Goal: Task Accomplishment & Management: Complete application form

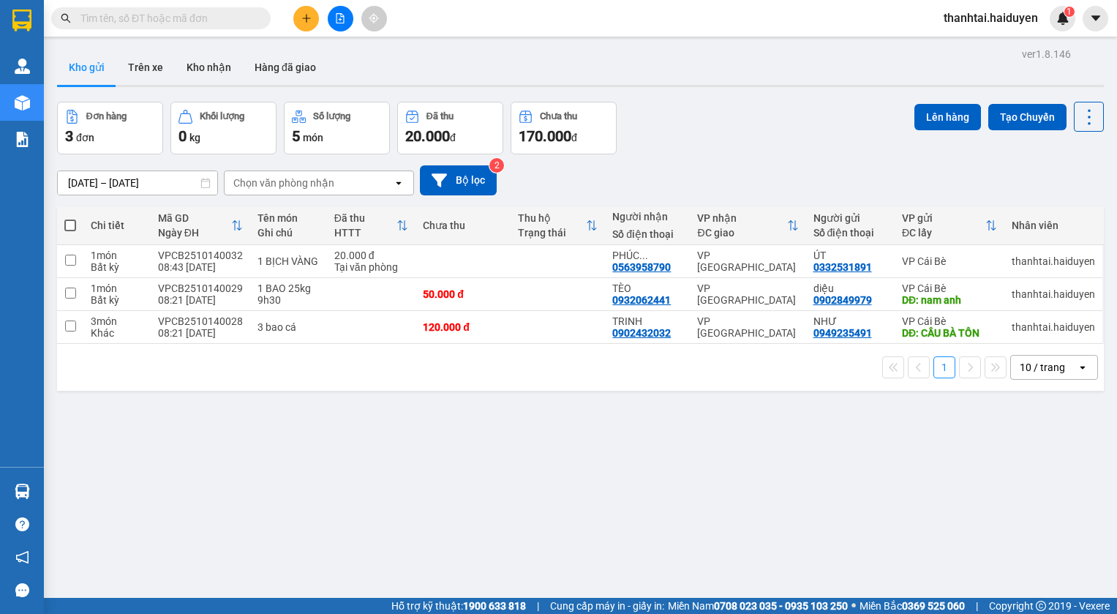
click at [302, 22] on icon "plus" at bounding box center [306, 18] width 10 height 10
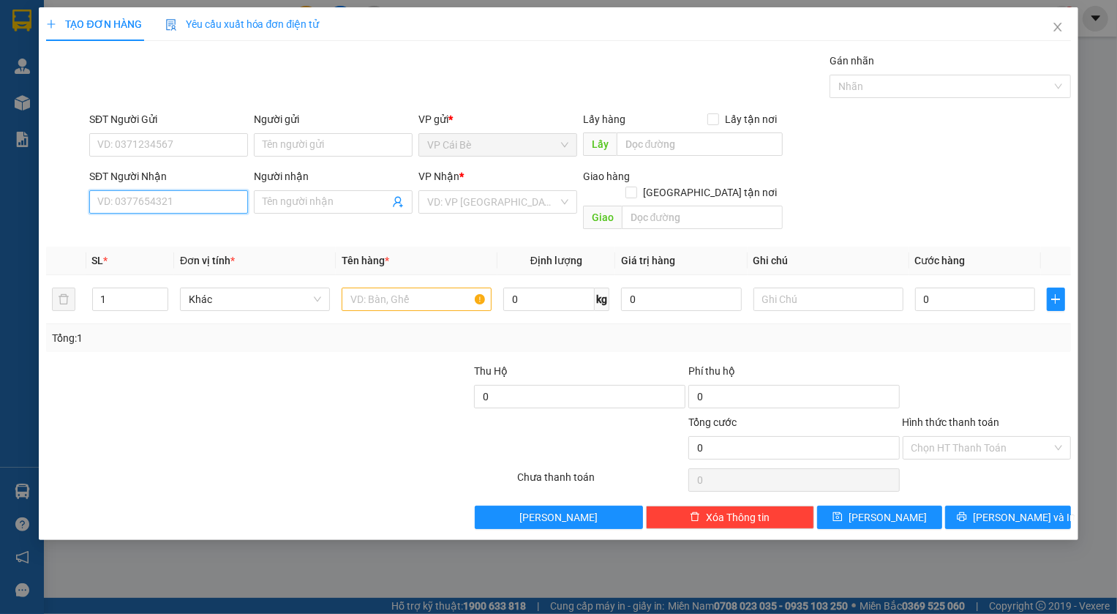
click at [208, 195] on input "SĐT Người Nhận" at bounding box center [168, 201] width 159 height 23
type input "0349984066"
click at [105, 232] on div "0349984066 - tiến" at bounding box center [168, 231] width 141 height 16
type input "tiến"
type input "1.700.000"
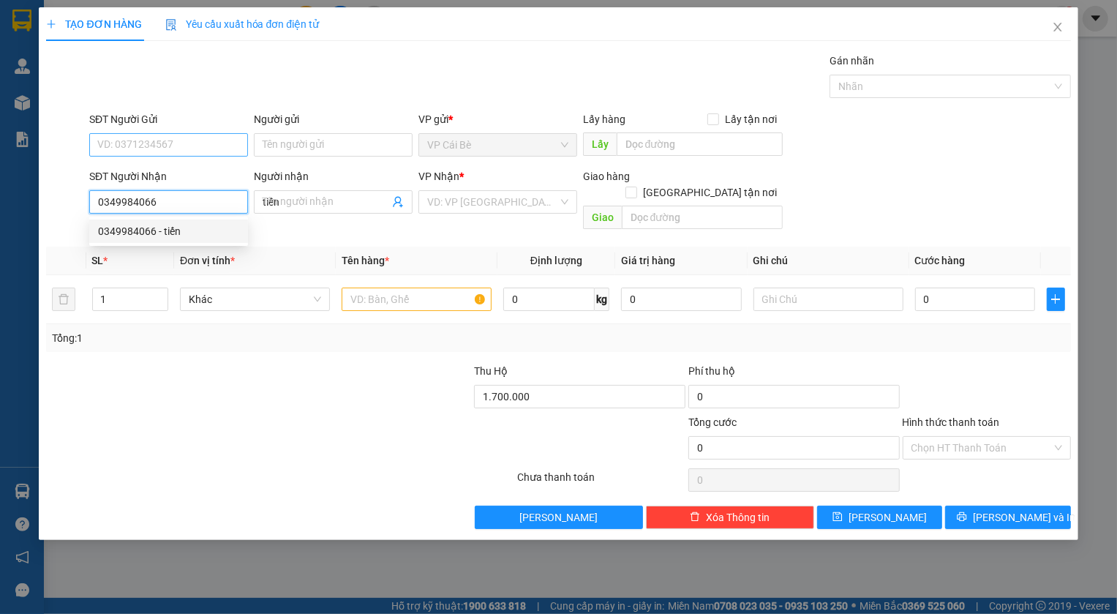
type input "40.000"
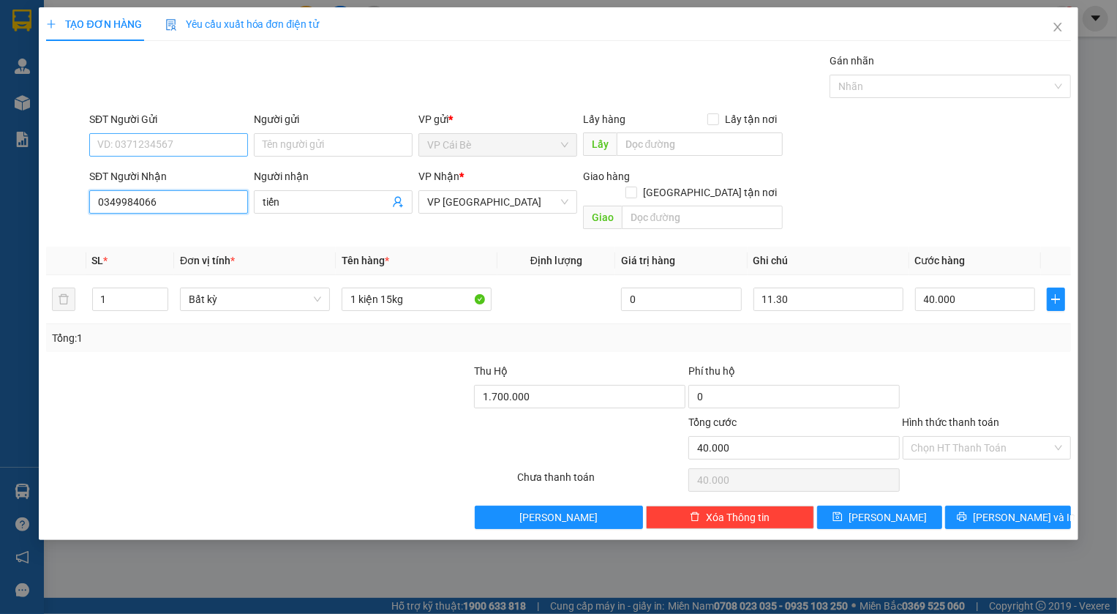
type input "0349984066"
click at [171, 139] on input "SĐT Người Gửi" at bounding box center [168, 144] width 159 height 23
click at [164, 176] on div "0338287053 - 8 VUI" at bounding box center [168, 174] width 141 height 16
type input "0338287053"
type input "8 VUI"
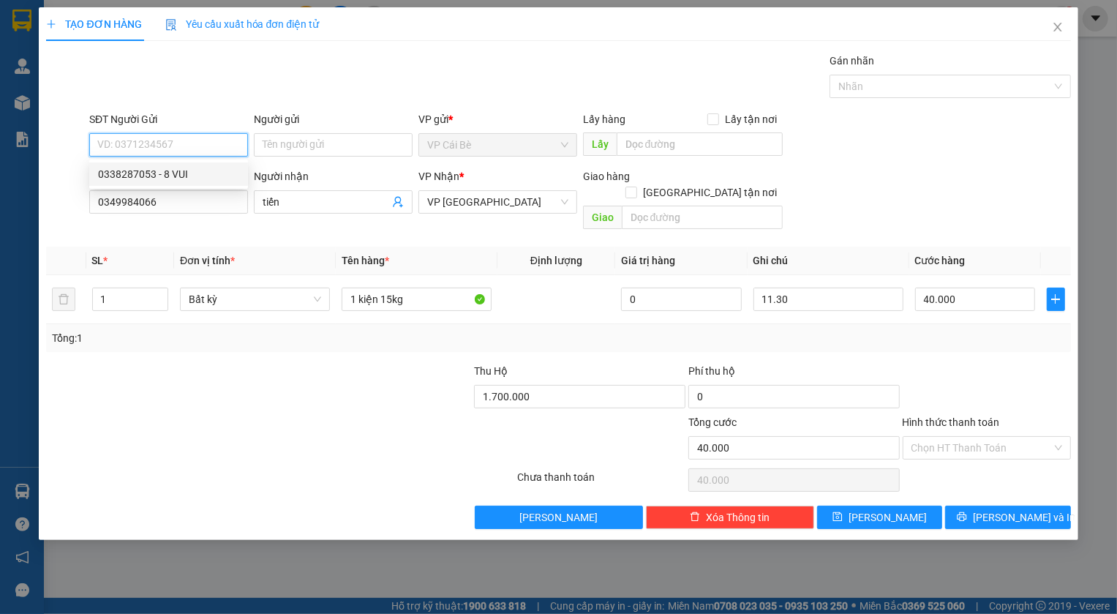
type input "TÁM VUI"
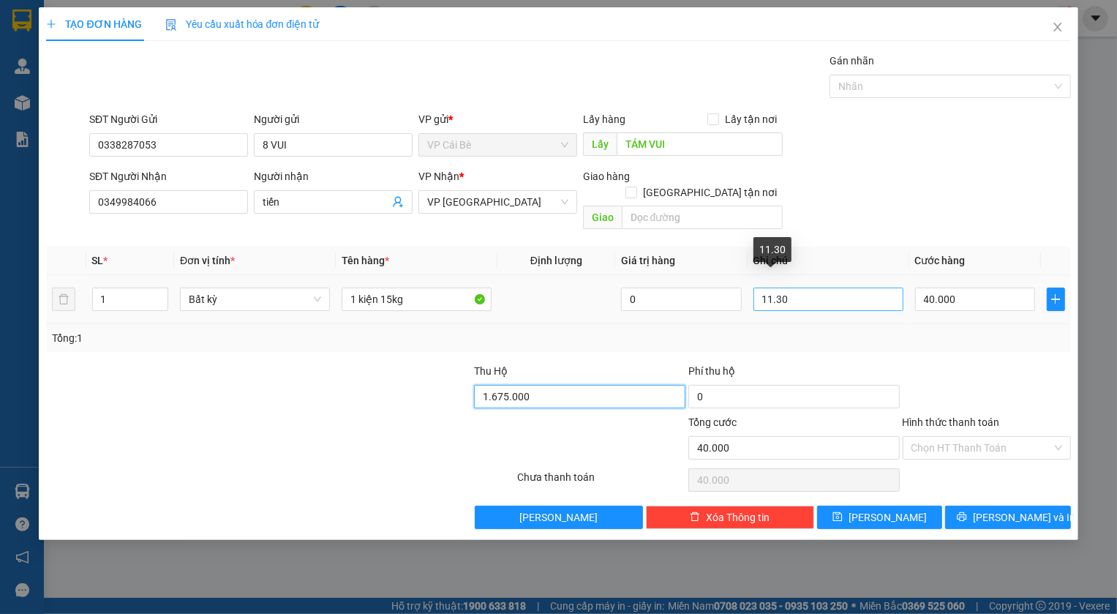
type input "1.675.000"
drag, startPoint x: 773, startPoint y: 285, endPoint x: 761, endPoint y: 285, distance: 12.4
click at [761, 287] on input "11.30" at bounding box center [828, 298] width 150 height 23
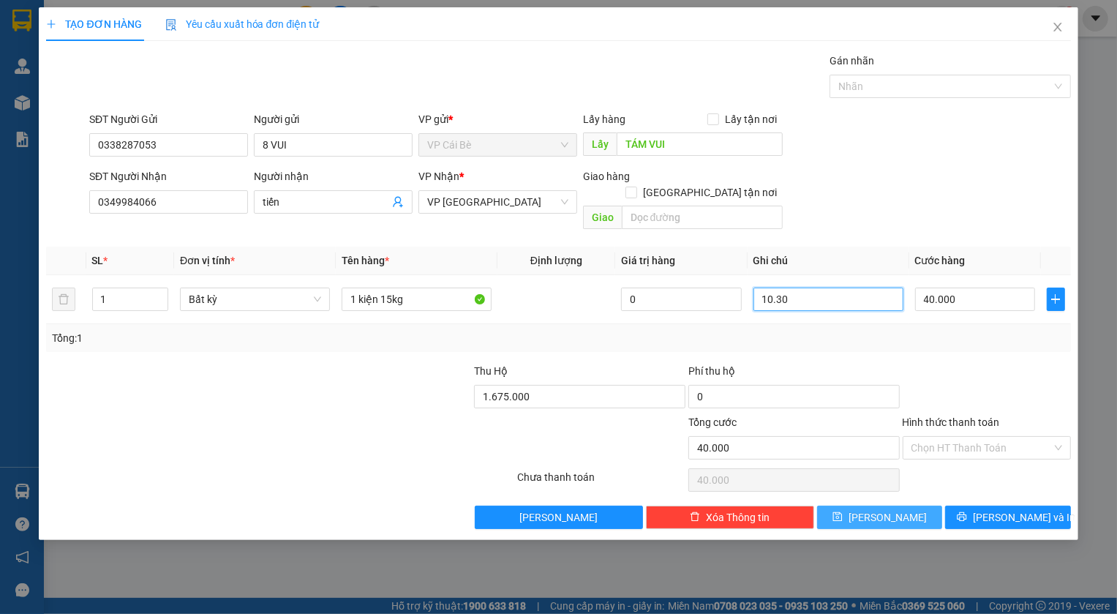
type input "10.30"
click at [873, 505] on button "[PERSON_NAME]" at bounding box center [880, 516] width 126 height 23
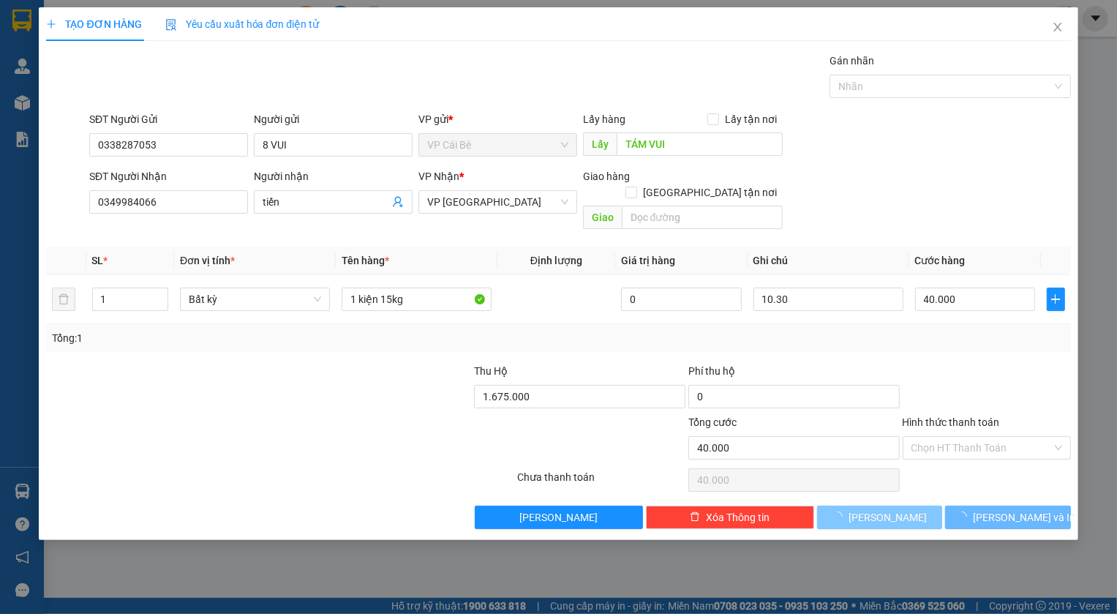
type input "0"
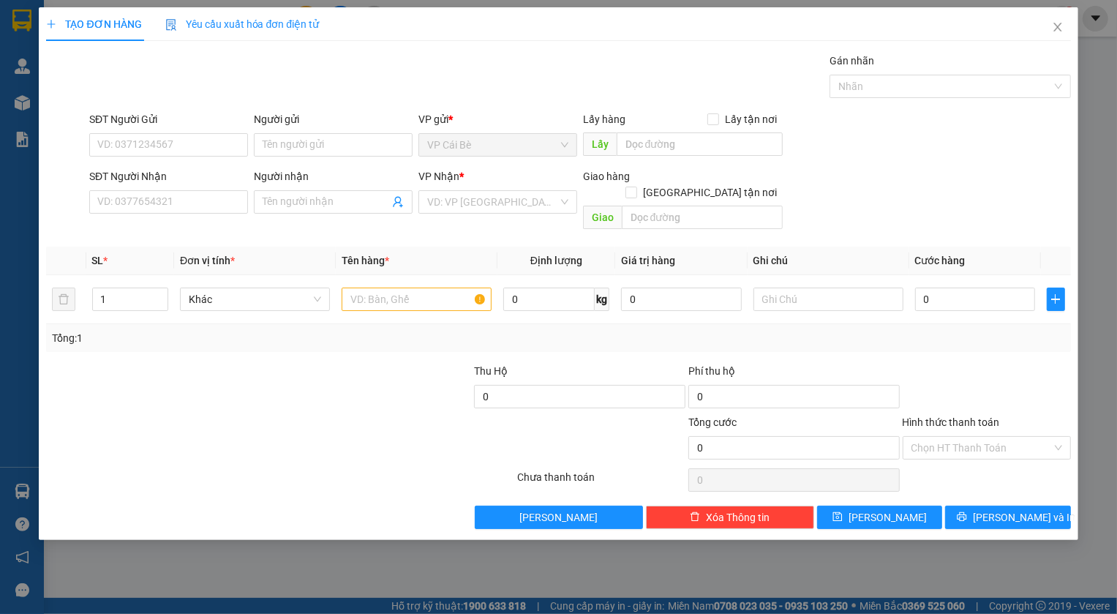
click at [366, 576] on div "TẠO ĐƠN HÀNG Yêu cầu xuất hóa đơn điện tử Transit Pickup Surcharge Ids Transit …" at bounding box center [558, 307] width 1117 height 614
click at [1057, 29] on icon "close" at bounding box center [1057, 27] width 8 height 9
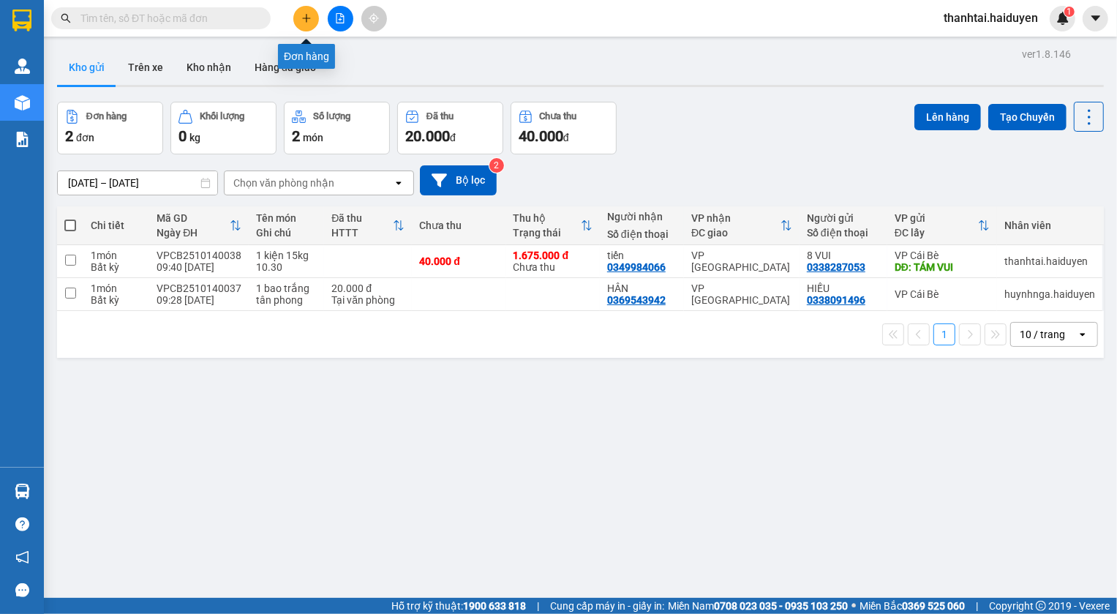
click at [312, 16] on button at bounding box center [306, 19] width 26 height 26
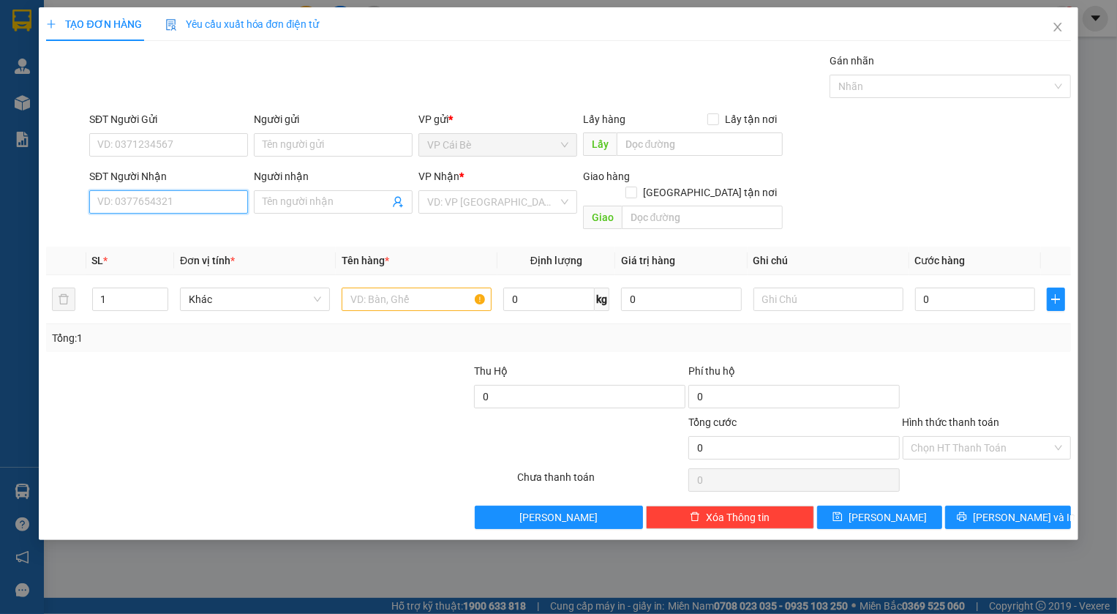
click at [190, 200] on input "SĐT Người Nhận" at bounding box center [168, 201] width 159 height 23
click at [156, 228] on div "0933242570 - HẰNG" at bounding box center [168, 231] width 141 height 16
type input "0933242570"
type input "HẰNG"
type input "70.000"
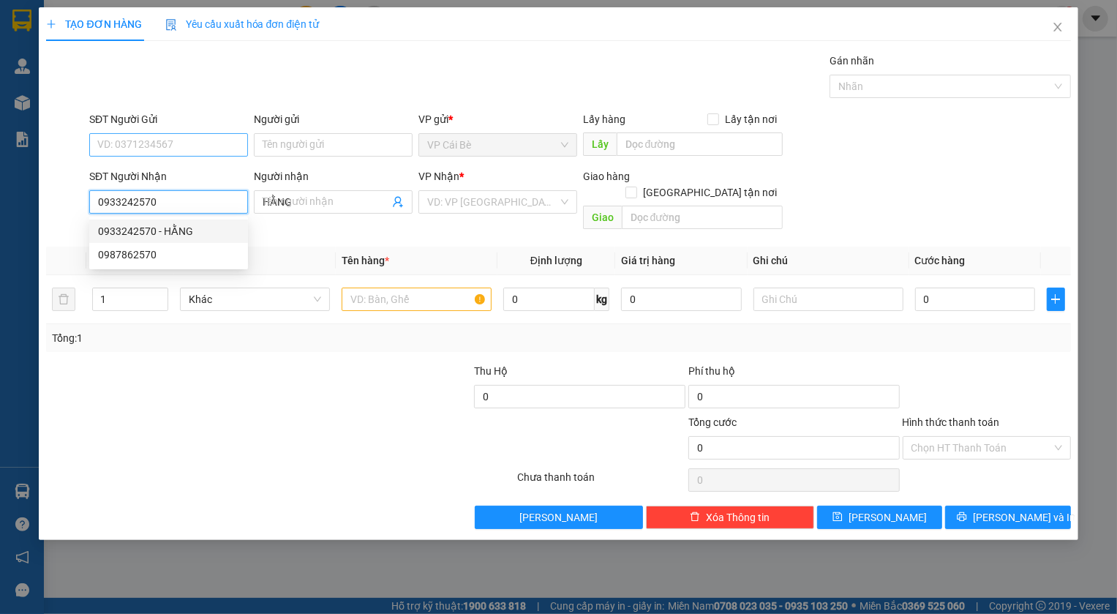
type input "70.000"
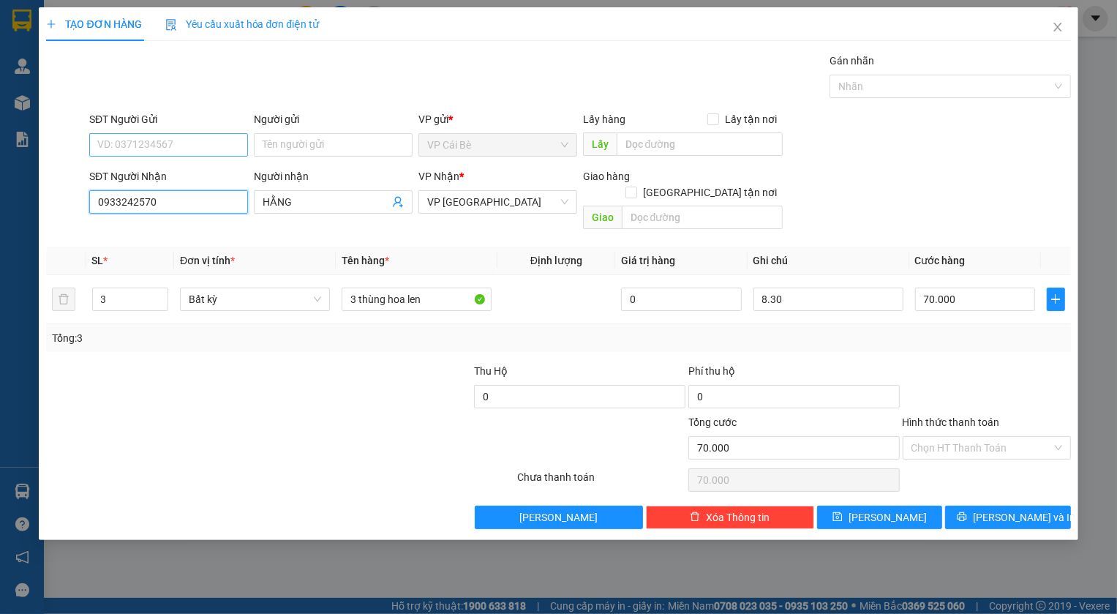
type input "0933242570"
click at [132, 140] on input "SĐT Người Gửi" at bounding box center [168, 144] width 159 height 23
click at [168, 170] on div "0933242570 - HẰNG" at bounding box center [168, 174] width 141 height 16
type input "0933242570"
type input "HẰNG"
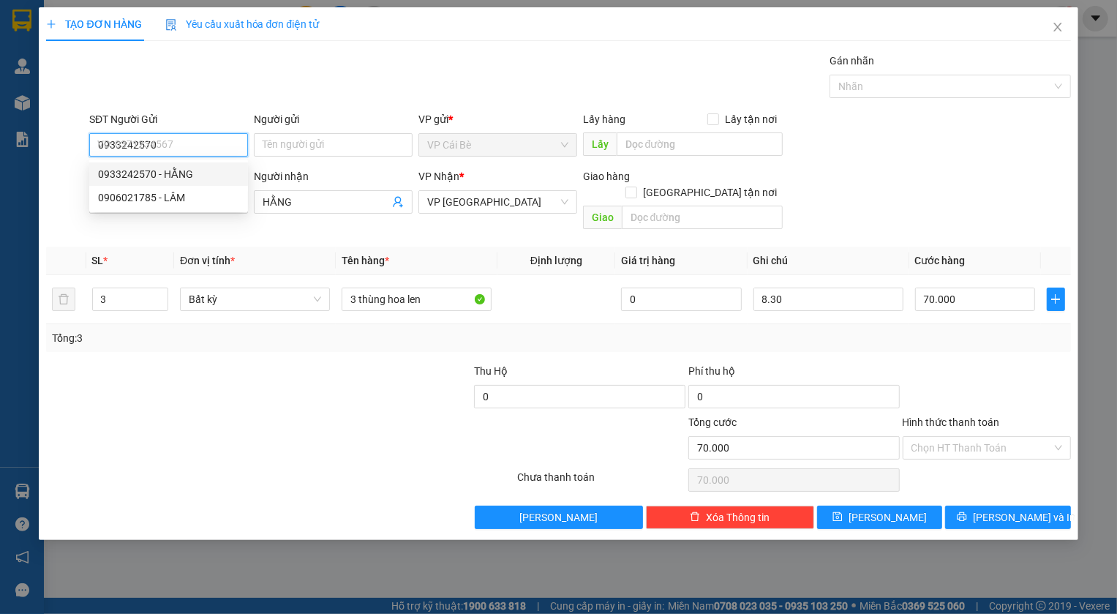
type input "MAY HOUSE"
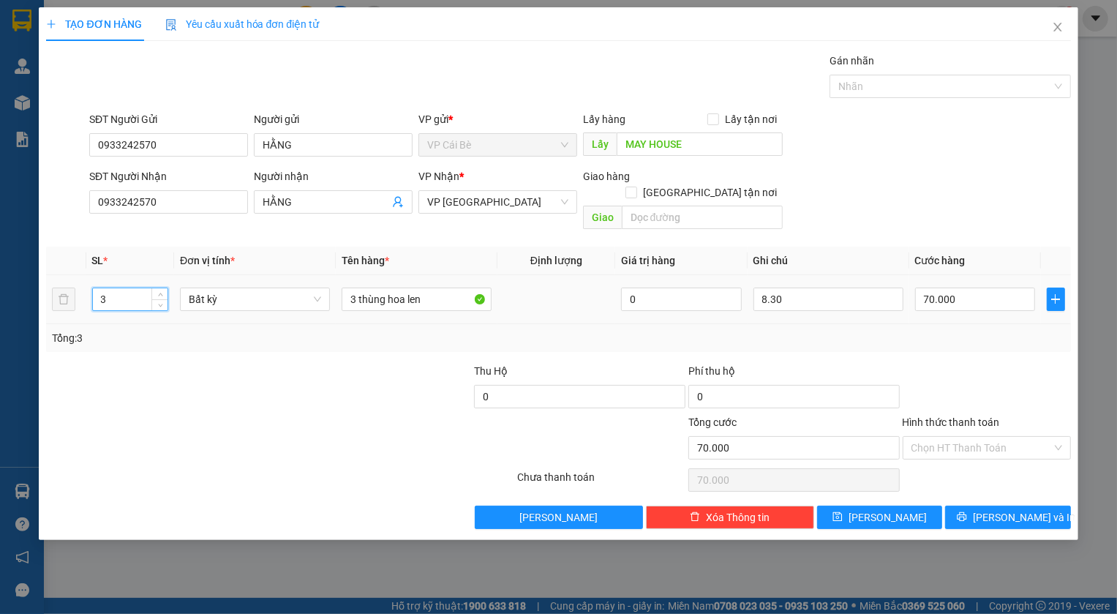
drag, startPoint x: 114, startPoint y: 282, endPoint x: 106, endPoint y: 282, distance: 8.0
click at [106, 288] on input "3" at bounding box center [130, 299] width 75 height 22
type input "1"
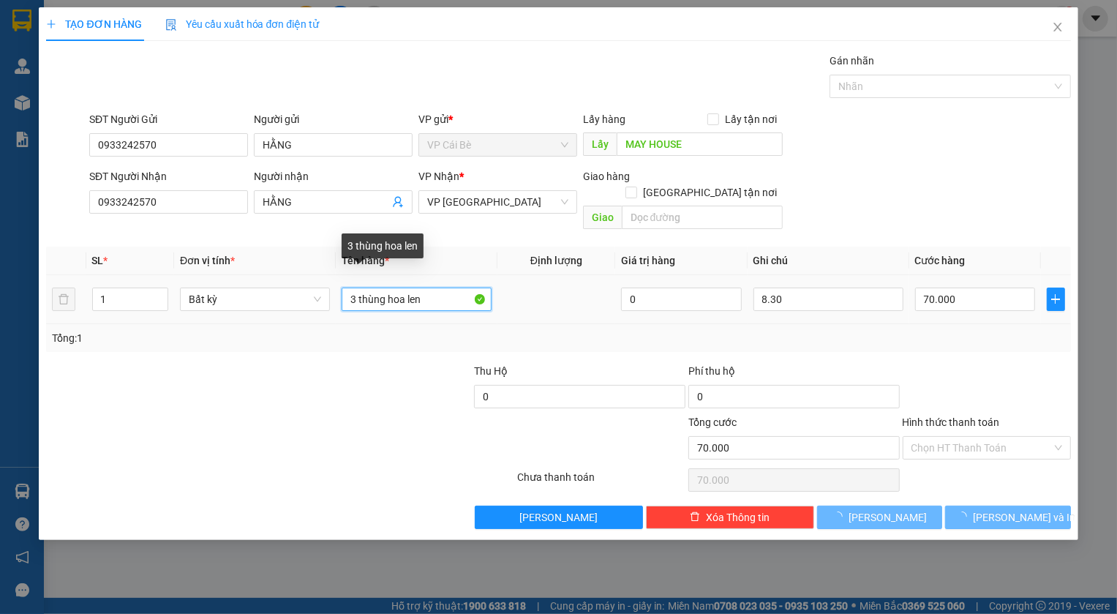
click at [344, 287] on input "3 thùng hoa len" at bounding box center [417, 298] width 150 height 23
type input "0"
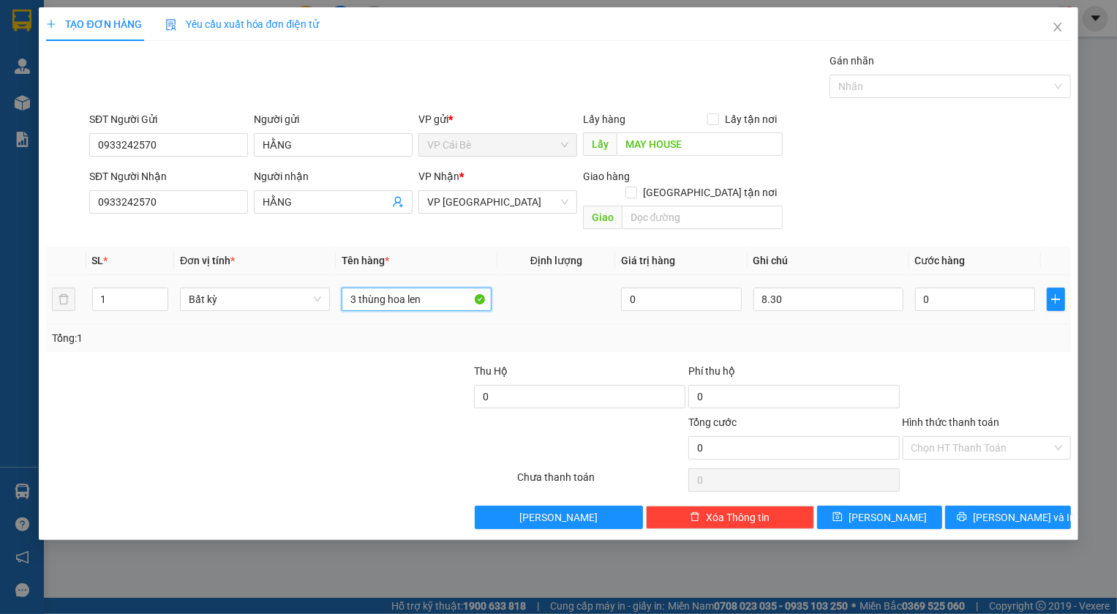
drag, startPoint x: 345, startPoint y: 283, endPoint x: 483, endPoint y: 304, distance: 139.1
click at [483, 304] on td "3 thùng hoa len" at bounding box center [417, 299] width 162 height 49
type input "1 hộp"
click at [950, 287] on input "0" at bounding box center [975, 298] width 121 height 23
type input "2"
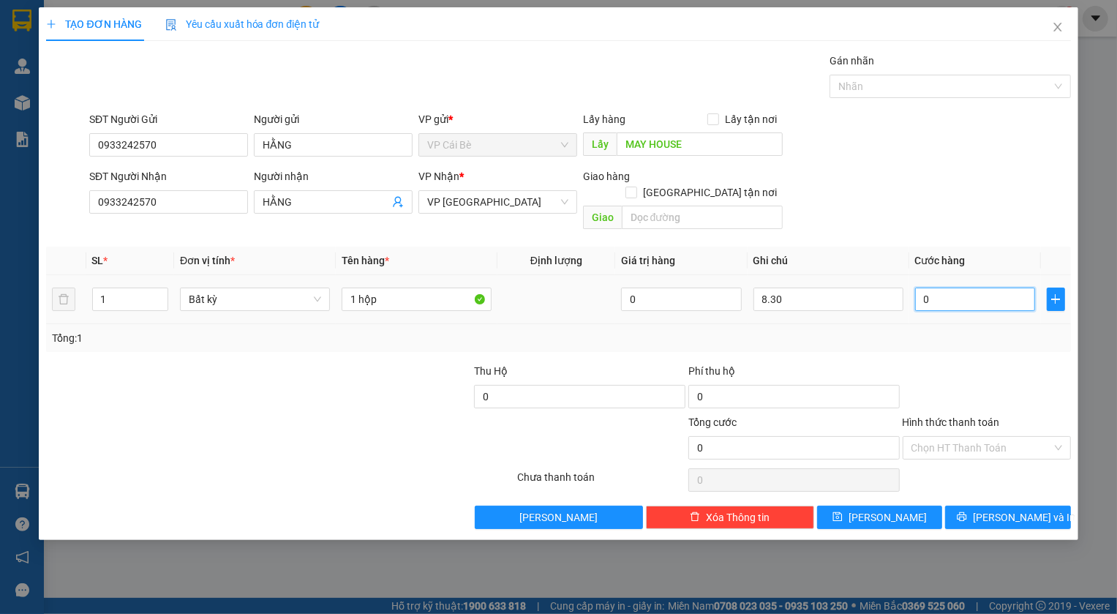
type input "2"
type input "20"
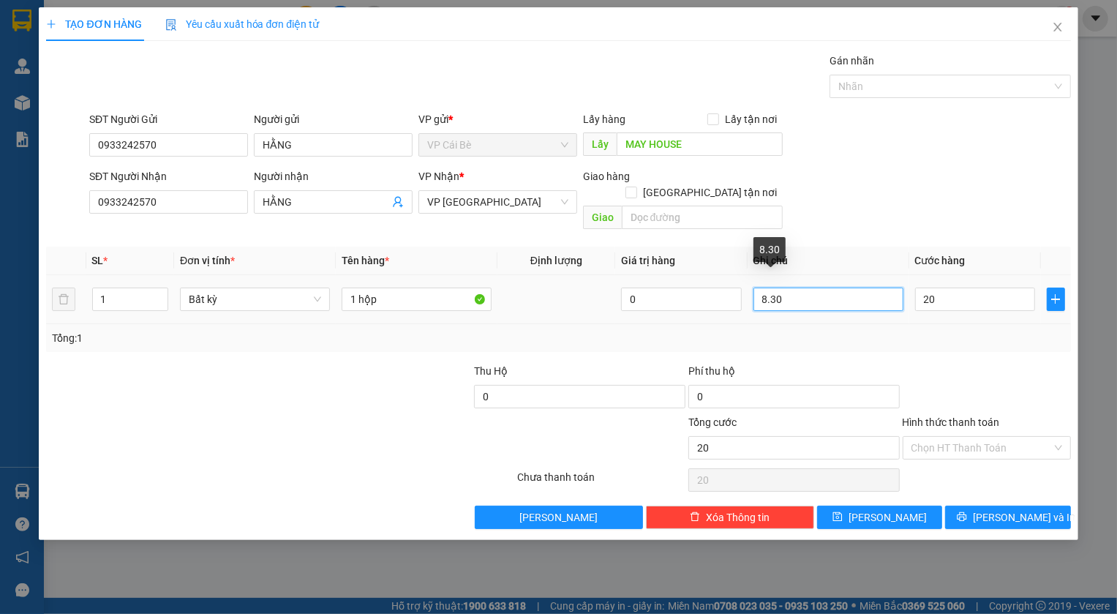
type input "20.000"
click at [764, 287] on input "8.30" at bounding box center [828, 298] width 150 height 23
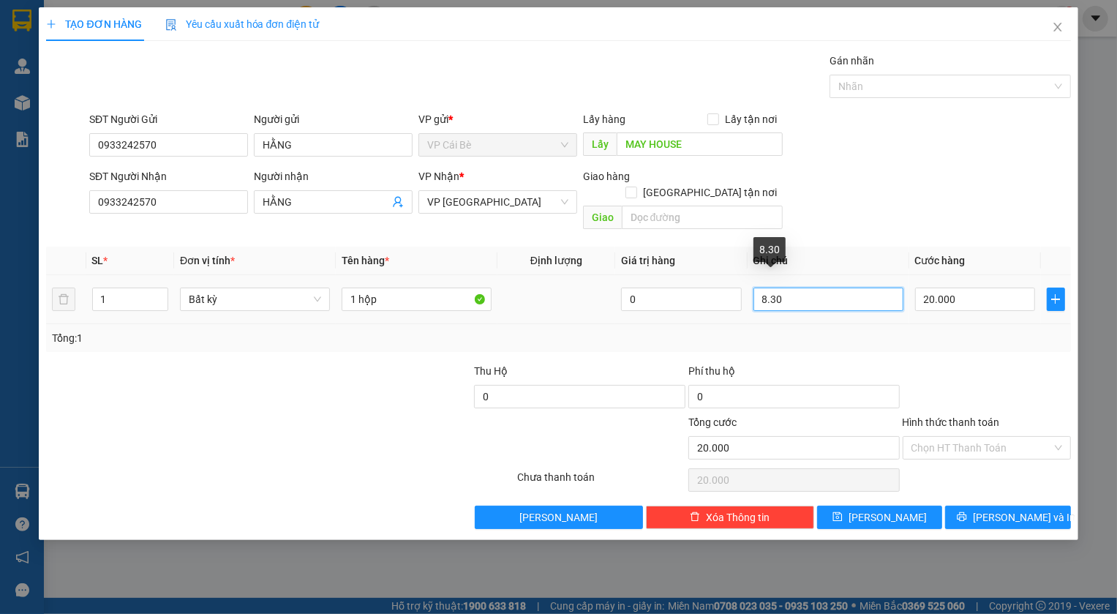
click at [771, 287] on input "8.30" at bounding box center [828, 298] width 150 height 23
type input ".1030"
click at [976, 437] on input "Hình thức thanh toán" at bounding box center [981, 448] width 140 height 22
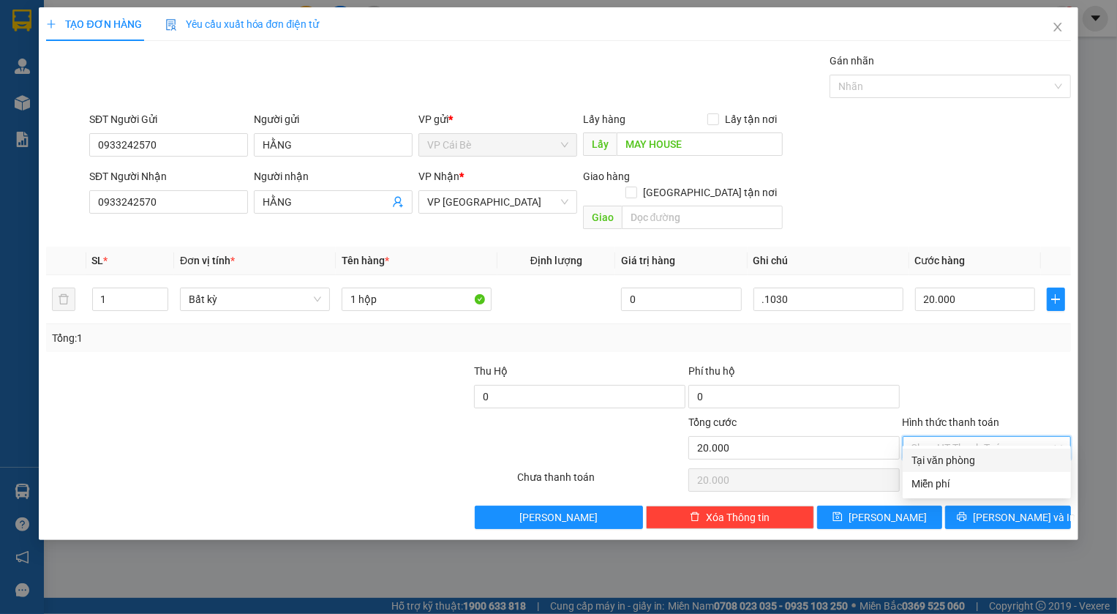
click at [937, 460] on div "Tại văn phòng" at bounding box center [986, 460] width 151 height 16
type input "0"
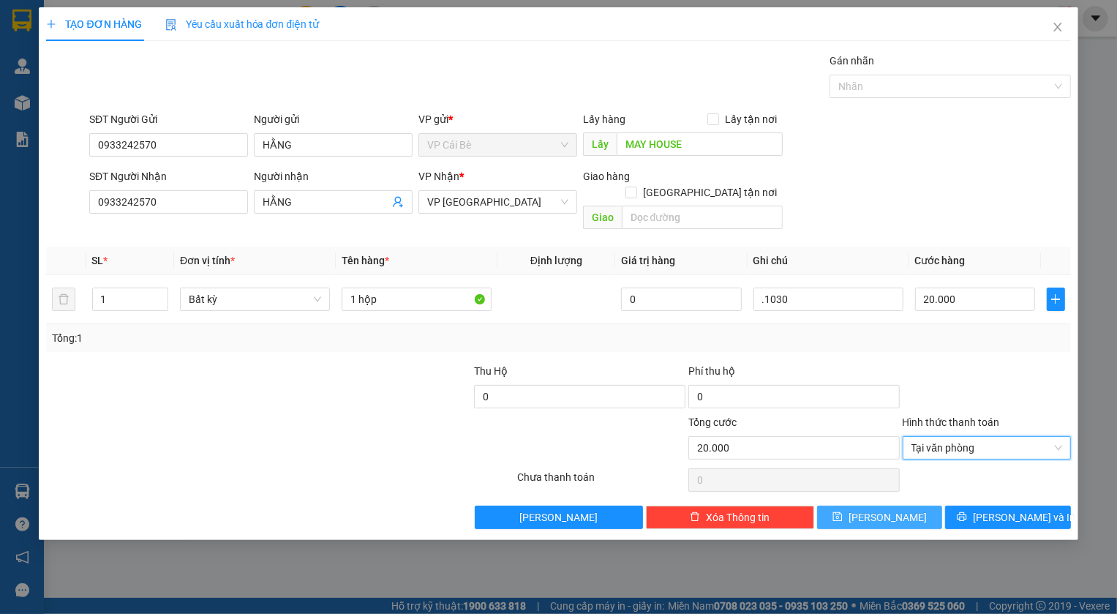
drag, startPoint x: 893, startPoint y: 500, endPoint x: 873, endPoint y: 500, distance: 19.8
click at [894, 509] on span "[PERSON_NAME]" at bounding box center [887, 517] width 78 height 16
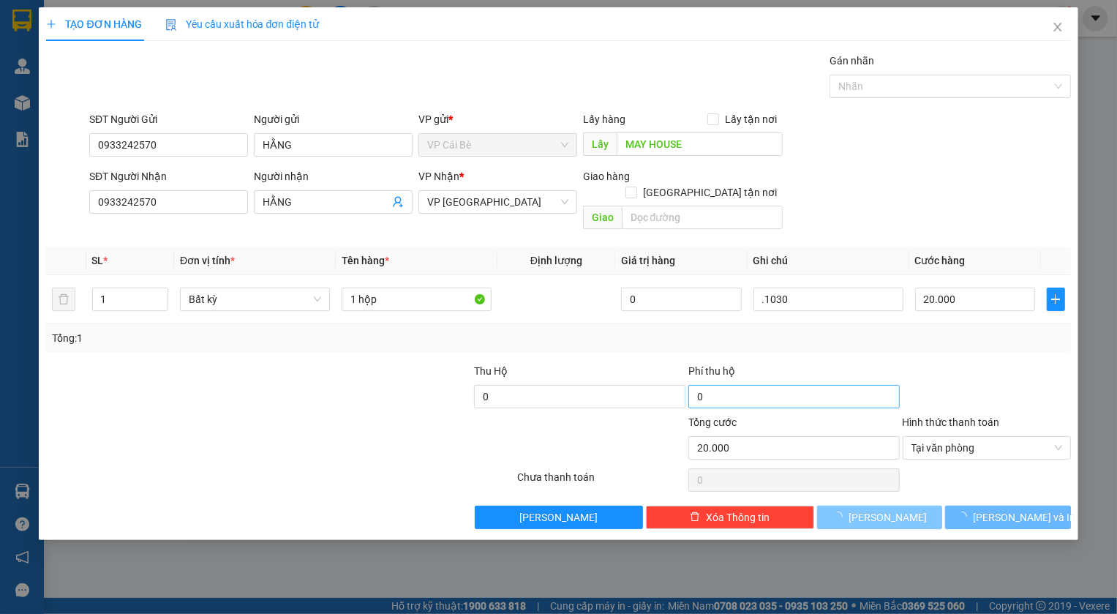
type input "0"
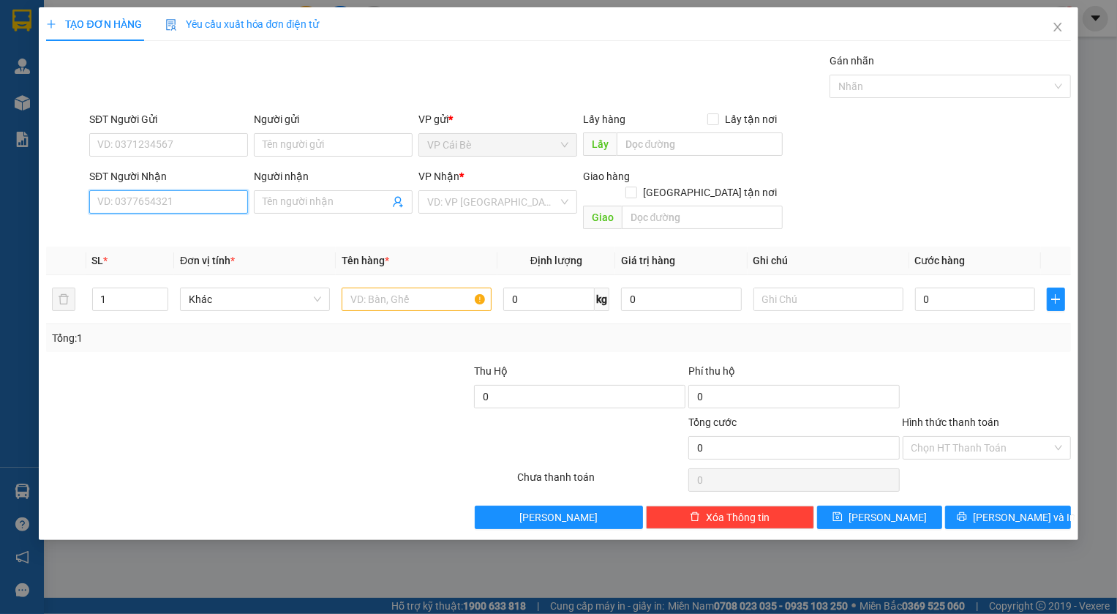
click at [211, 209] on input "SĐT Người Nhận" at bounding box center [168, 201] width 159 height 23
click at [149, 141] on input "SĐT Người Gửi" at bounding box center [168, 144] width 159 height 23
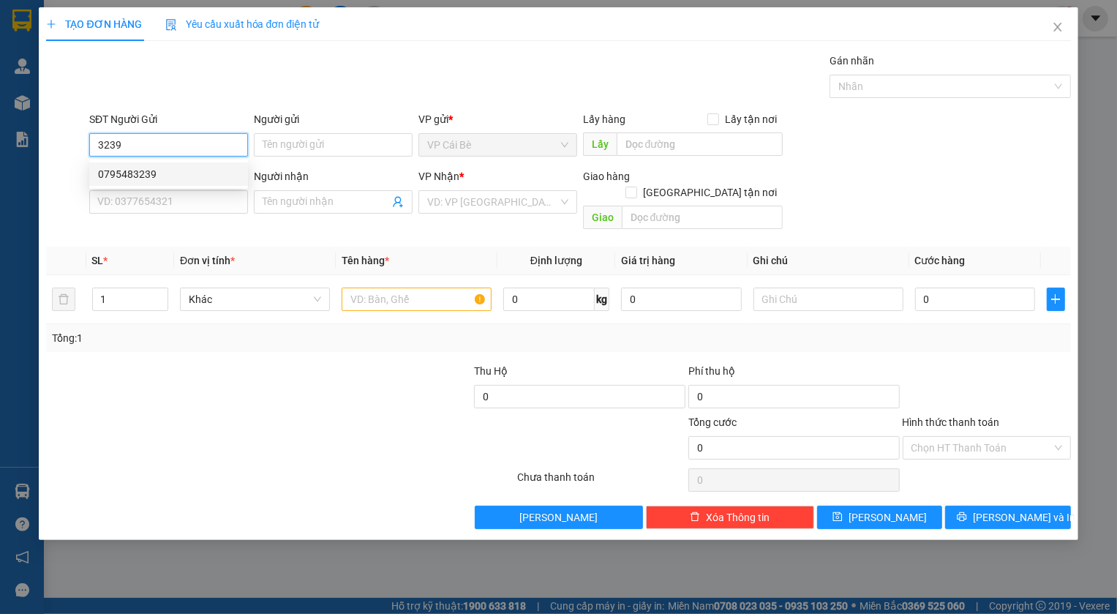
click at [145, 175] on div "0795483239" at bounding box center [168, 174] width 141 height 16
type input "0795483239"
type input "BOT 23"
type input "0934135685"
type input "BÌNH"
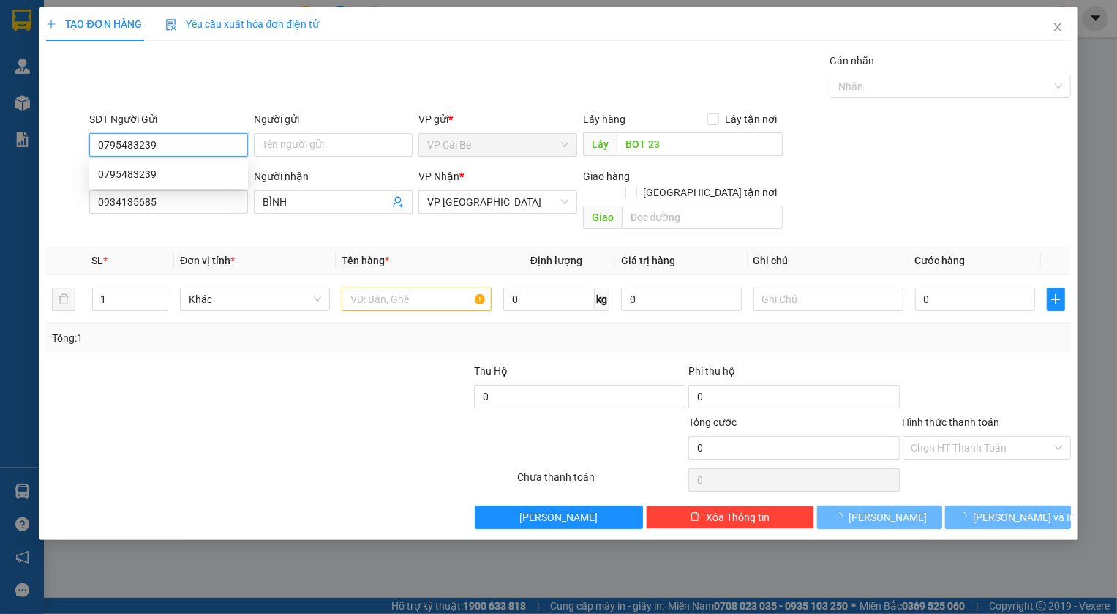
type input "30.000"
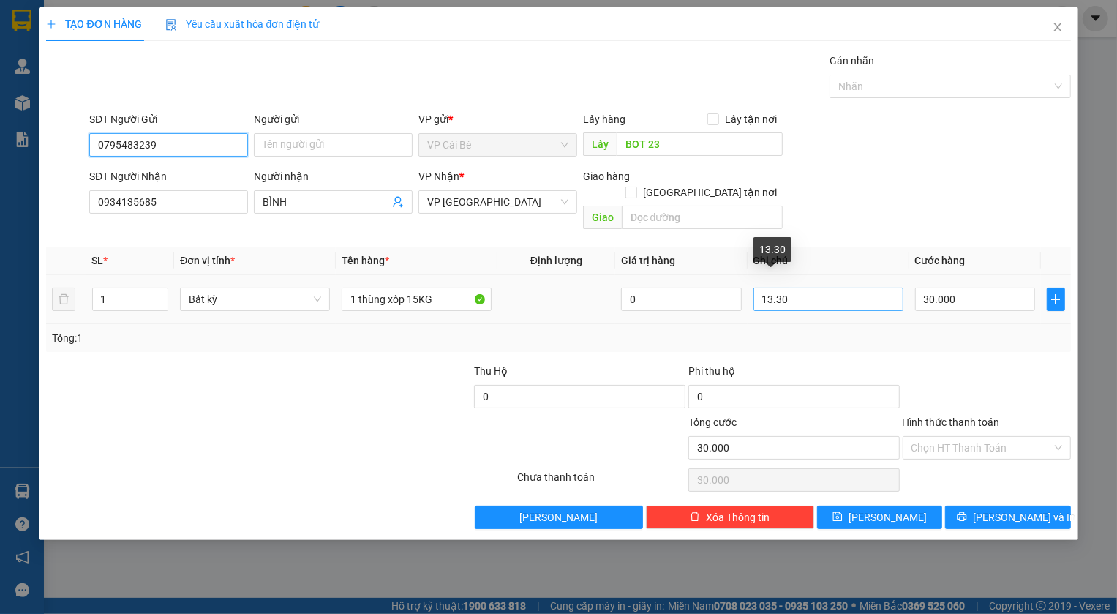
type input "0795483239"
click at [772, 287] on input "13.30" at bounding box center [828, 298] width 150 height 23
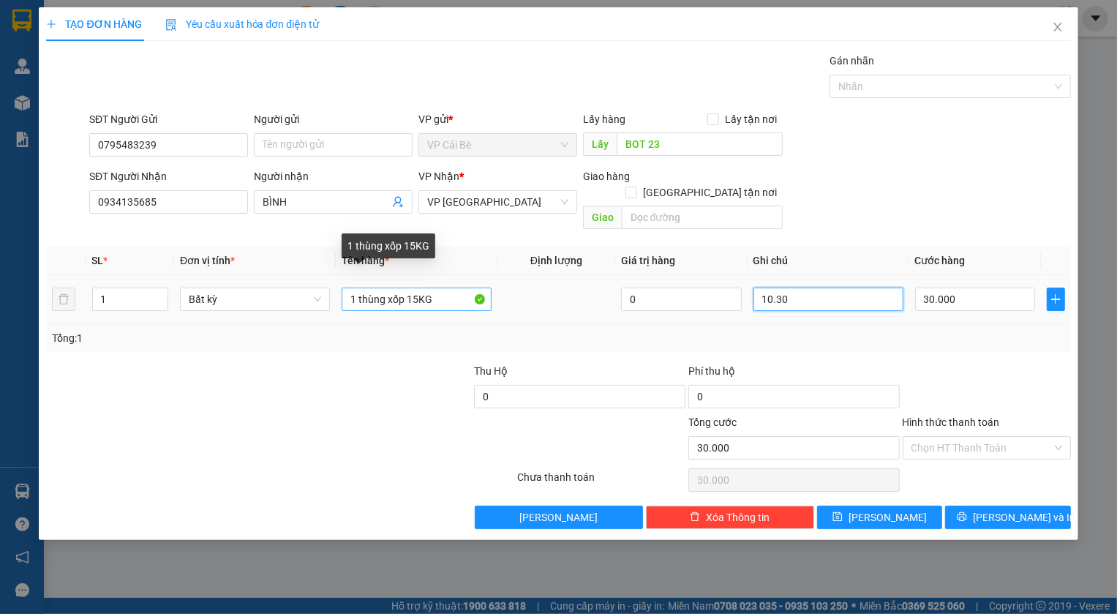
type input "10.30"
click at [417, 287] on input "1 thùng xốp 15KG" at bounding box center [417, 298] width 150 height 23
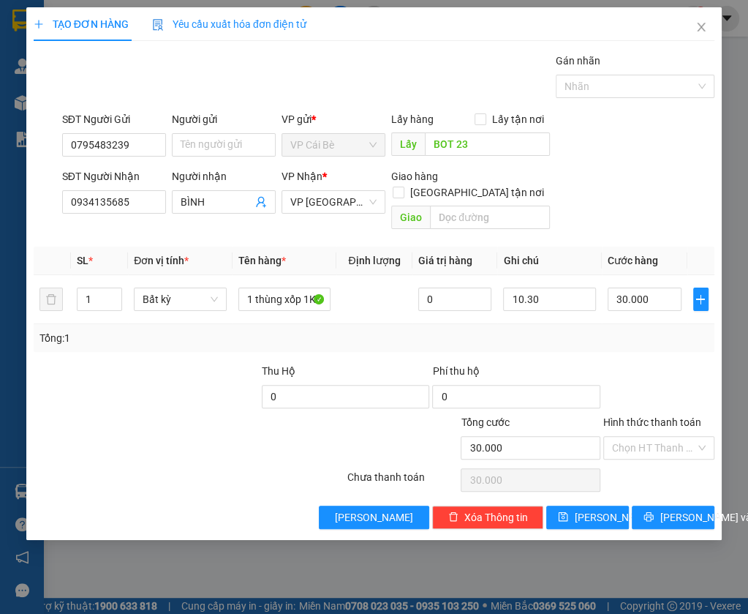
click at [190, 336] on div "Transit Pickup Surcharge Ids Transit Deliver Surcharge Ids Transit Deliver Surc…" at bounding box center [374, 291] width 681 height 476
click at [634, 142] on div "SĐT Người Gửi 0795483239 Người gửi Tên người gửi VP gửi * VP [PERSON_NAME] Lấy …" at bounding box center [388, 136] width 658 height 51
click at [320, 571] on div "TẠO ĐƠN HÀNG Yêu cầu xuất hóa đơn điện tử Transit Pickup Surcharge Ids Transit …" at bounding box center [374, 307] width 748 height 614
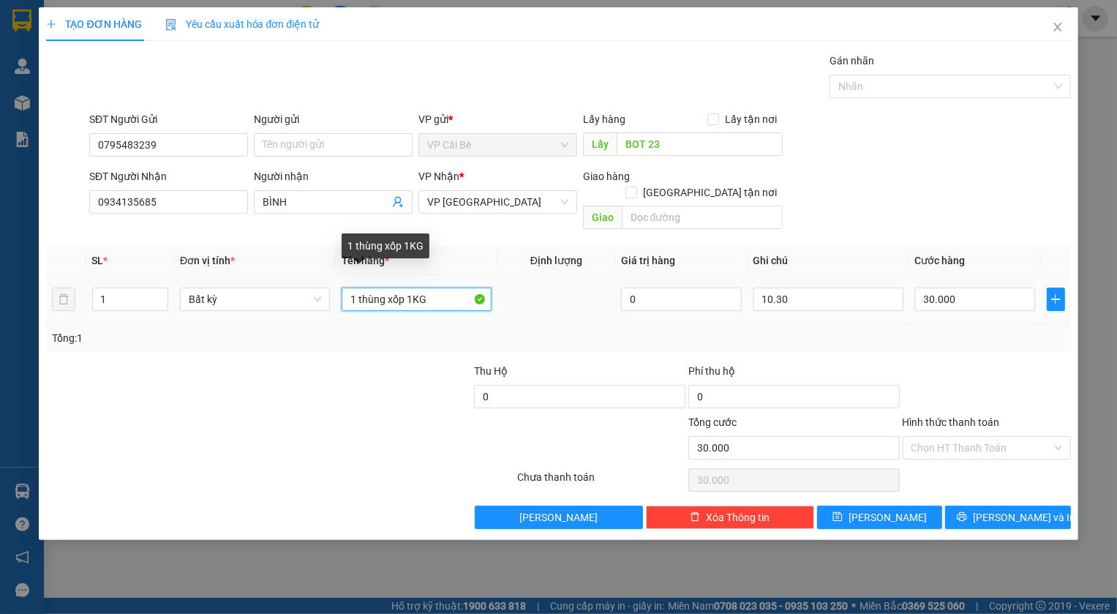
click at [413, 287] on input "1 thùng xốp 1KG" at bounding box center [417, 298] width 150 height 23
type input "1 thùng xốp 17KG"
click at [973, 285] on div "30.000" at bounding box center [975, 299] width 121 height 29
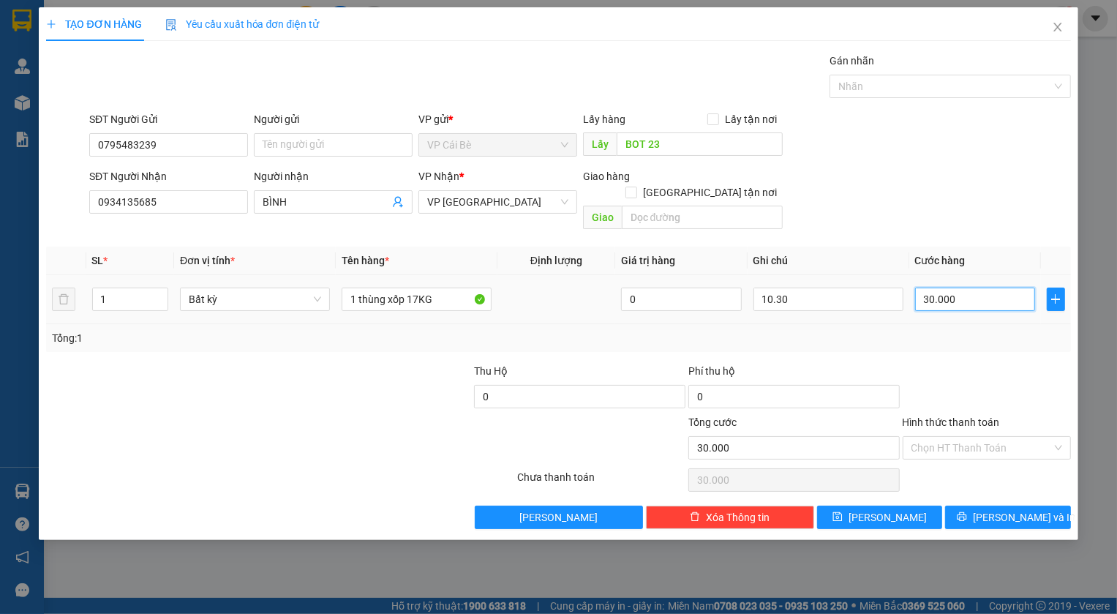
click at [975, 290] on input "30.000" at bounding box center [975, 298] width 121 height 23
type input "4"
type input "40"
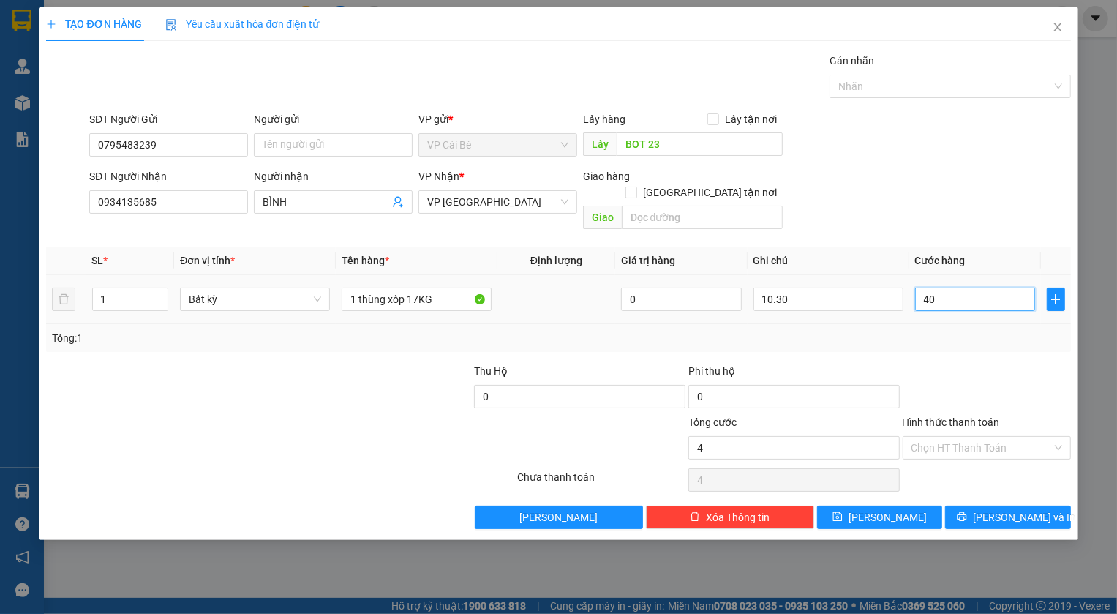
type input "40"
type input "40.000"
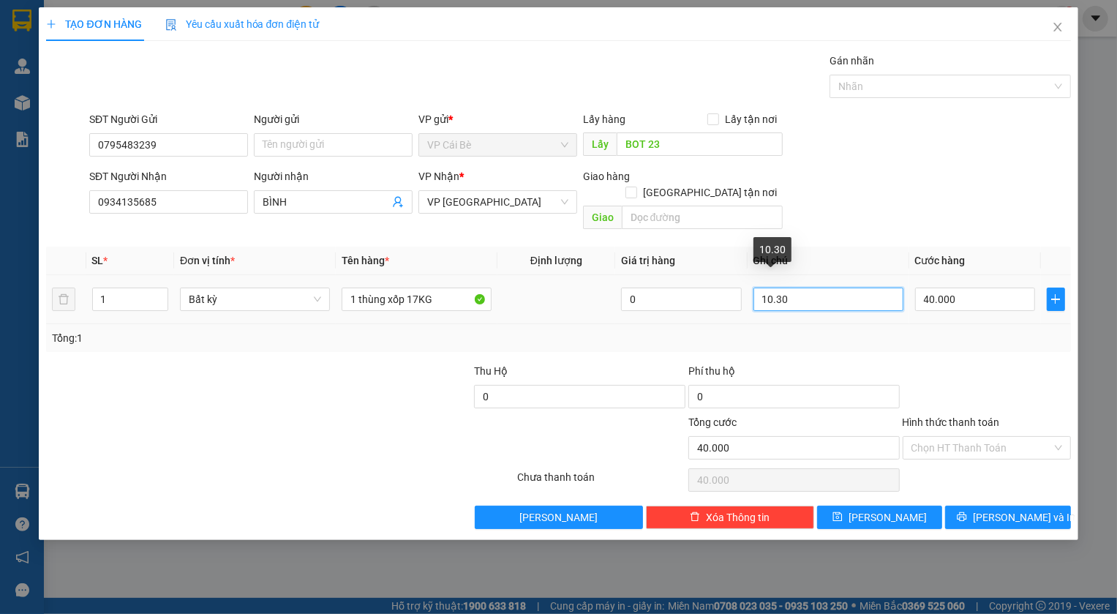
click at [774, 287] on input "10.30" at bounding box center [828, 298] width 150 height 23
type input "13.30"
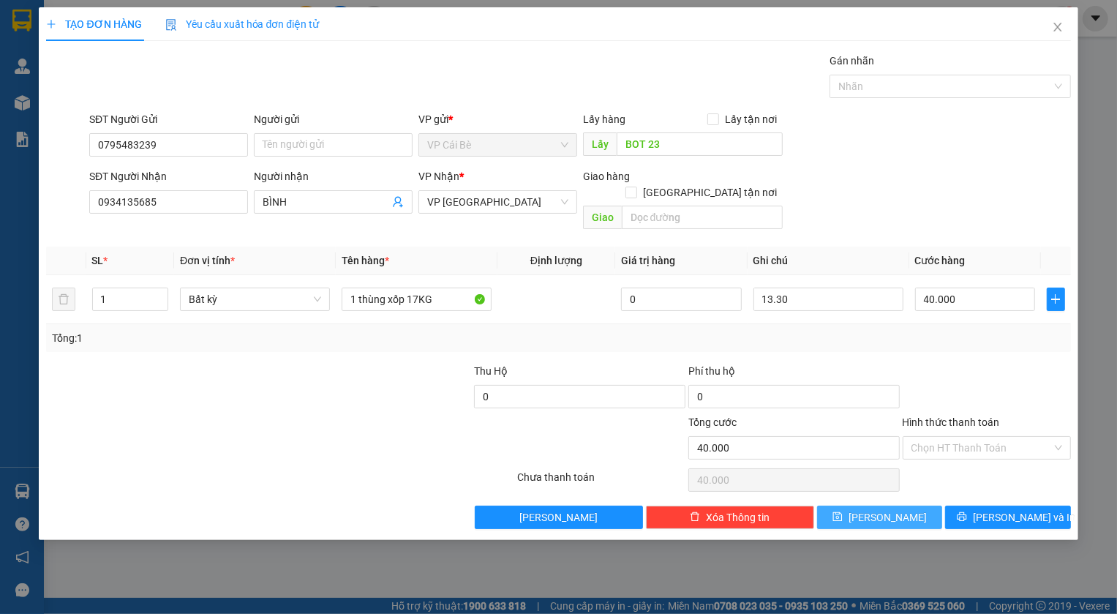
click at [892, 509] on span "[PERSON_NAME]" at bounding box center [887, 517] width 78 height 16
type input "0"
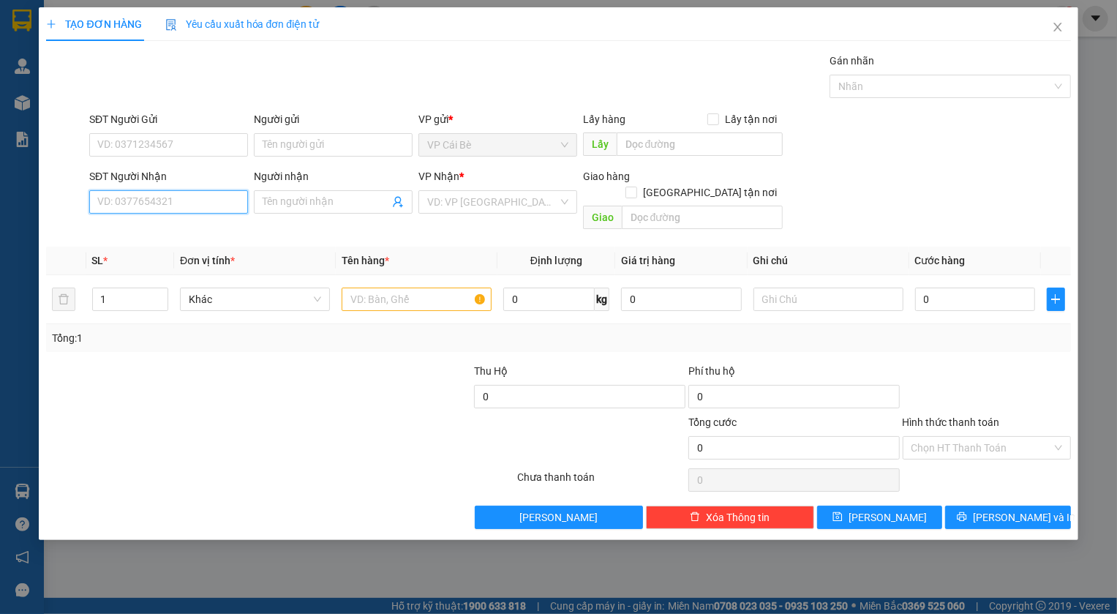
click at [193, 205] on input "SĐT Người Nhận" at bounding box center [168, 201] width 159 height 23
click at [178, 146] on input "SĐT Người Gửi" at bounding box center [168, 144] width 159 height 23
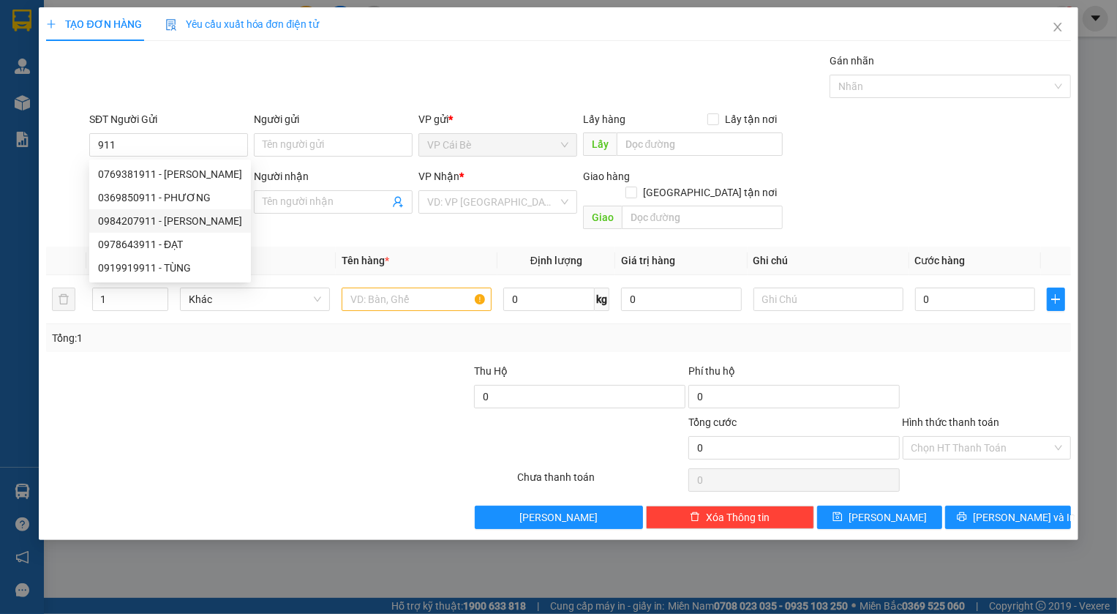
click at [199, 475] on div at bounding box center [280, 479] width 471 height 29
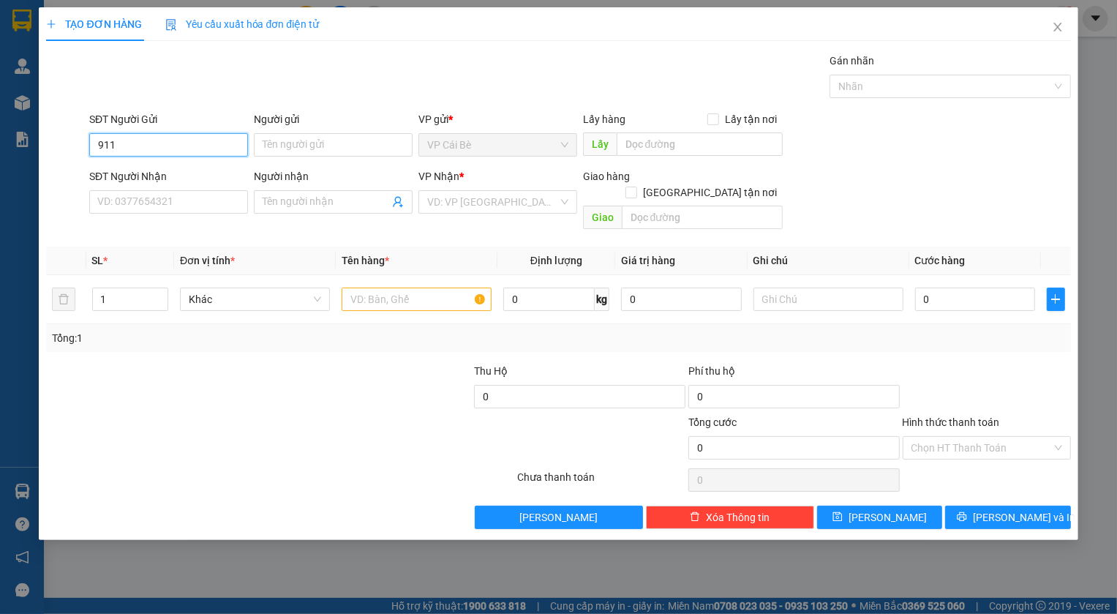
drag, startPoint x: 124, startPoint y: 143, endPoint x: 34, endPoint y: 143, distance: 90.0
click at [32, 144] on div "TẠO ĐƠN HÀNG Yêu cầu xuất hóa đơn điện tử Transit Pickup Surcharge Ids Transit …" at bounding box center [558, 307] width 1117 height 614
click at [114, 173] on div "0332179995" at bounding box center [168, 174] width 141 height 16
type input "0332179995"
type input "BÊN ĐÂY CẦU PHÚ NHUẬN"
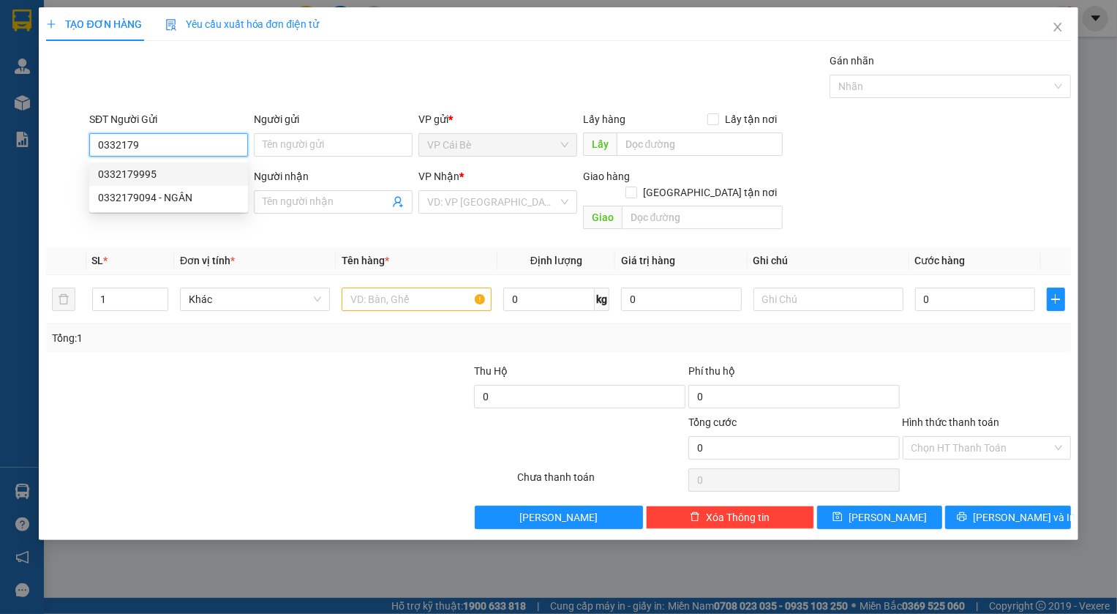
type input "0396411911"
type input "GIANG"
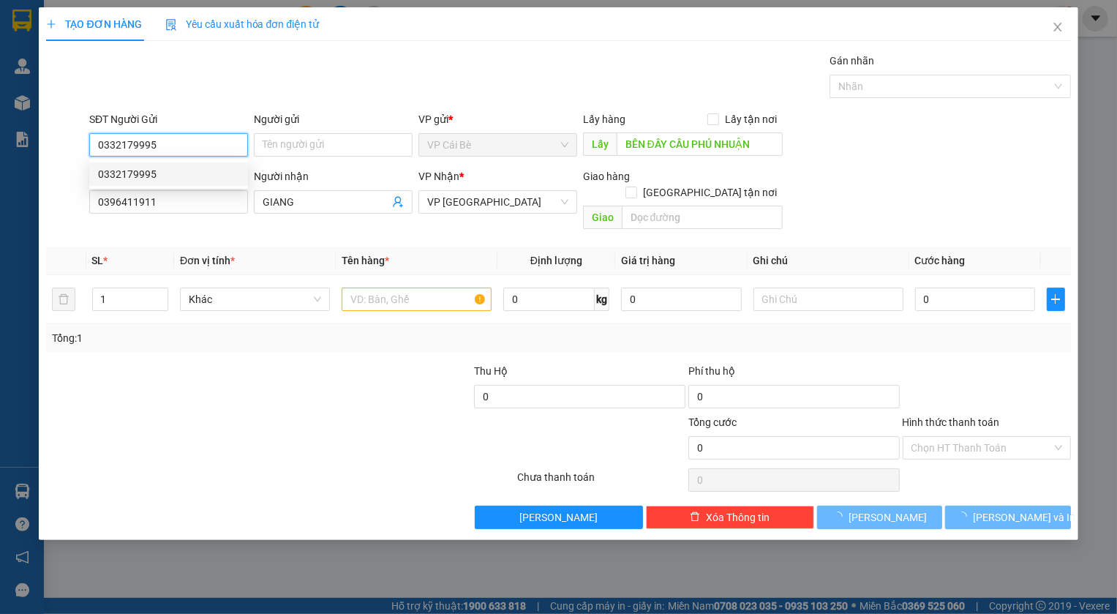
type input "40.000"
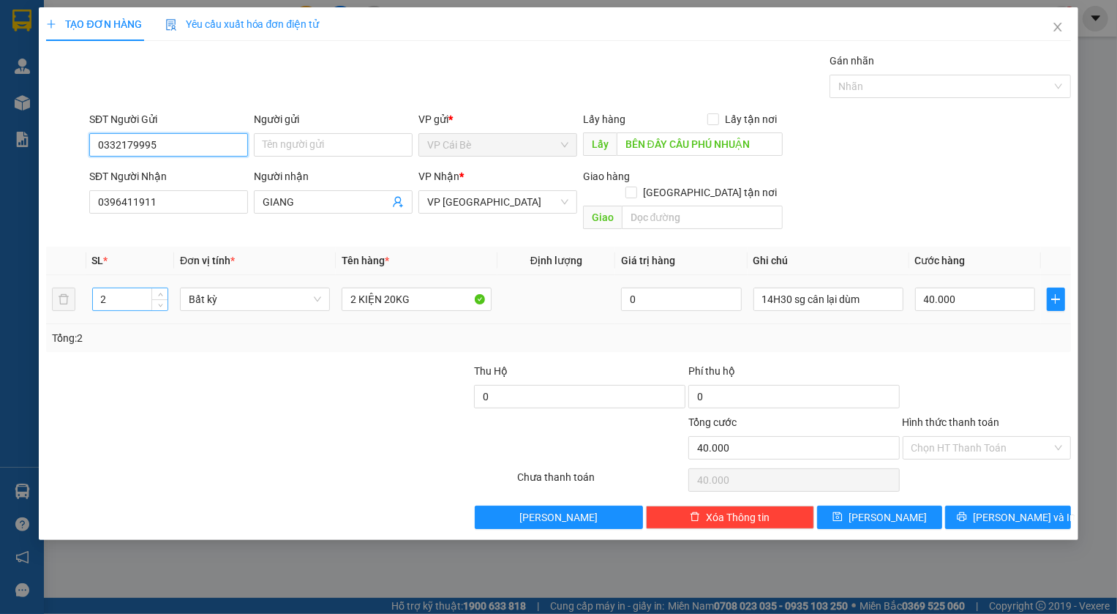
type input "0332179995"
click at [75, 287] on tr "2 Bất kỳ 2 KIỆN 20KG 0 14H30 sg cân lại dùm 40.000" at bounding box center [558, 299] width 1024 height 49
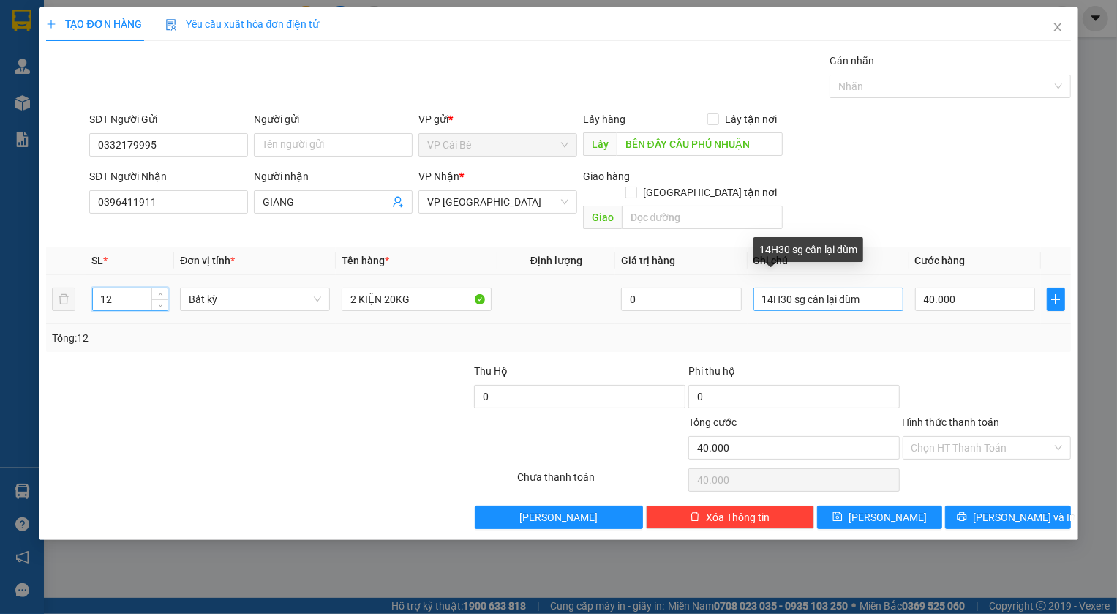
type input "12"
click at [771, 287] on input "14H30 sg cân lại dùm" at bounding box center [828, 298] width 150 height 23
type input "0"
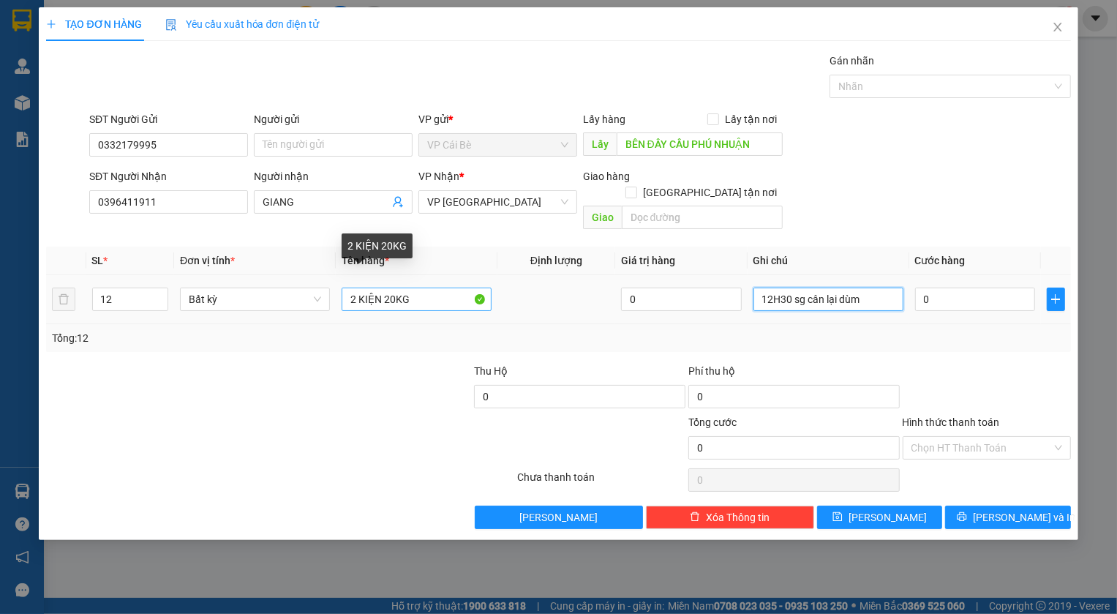
type input "12H30 sg cân lại dùm"
click at [388, 289] on input "2 KIỆN 20KG" at bounding box center [417, 298] width 150 height 23
type input "2 KIỆN 30KG"
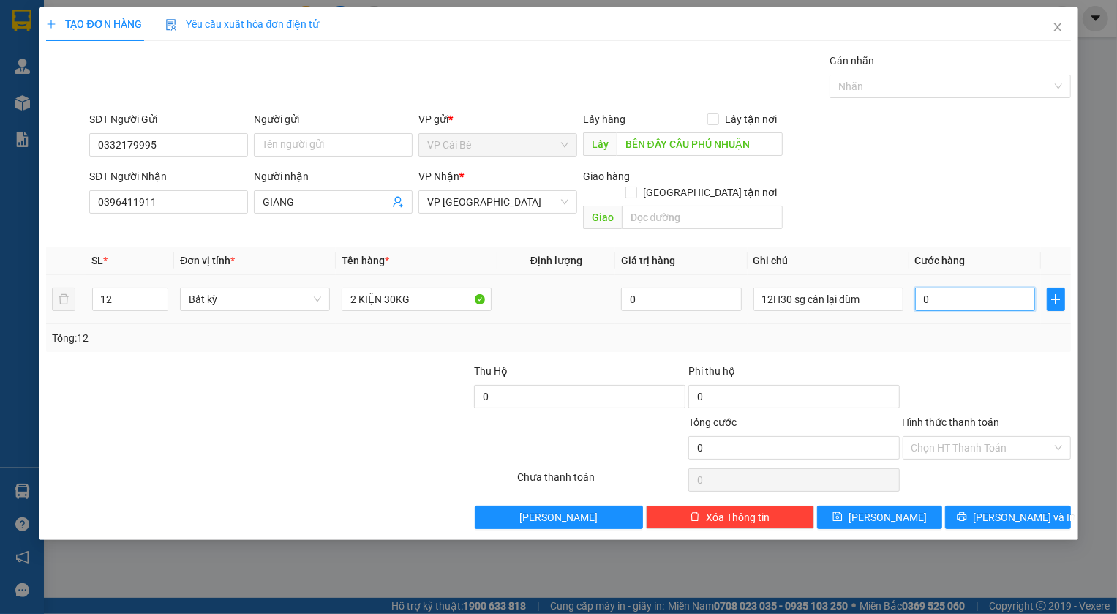
click at [957, 290] on input "0" at bounding box center [975, 298] width 121 height 23
type input "6"
type input "60"
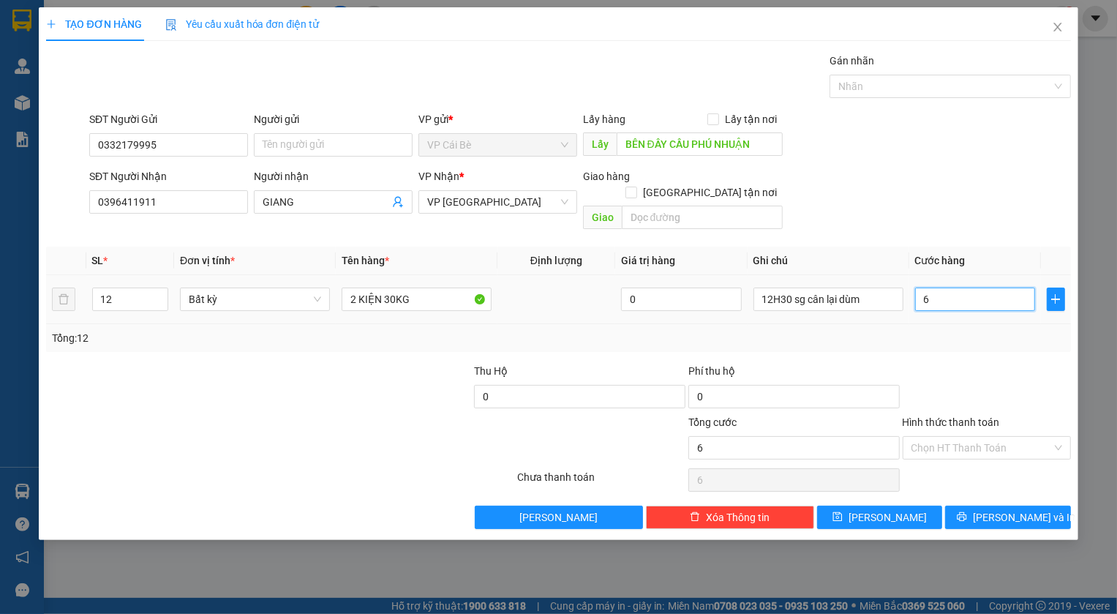
type input "60"
type input "60.000"
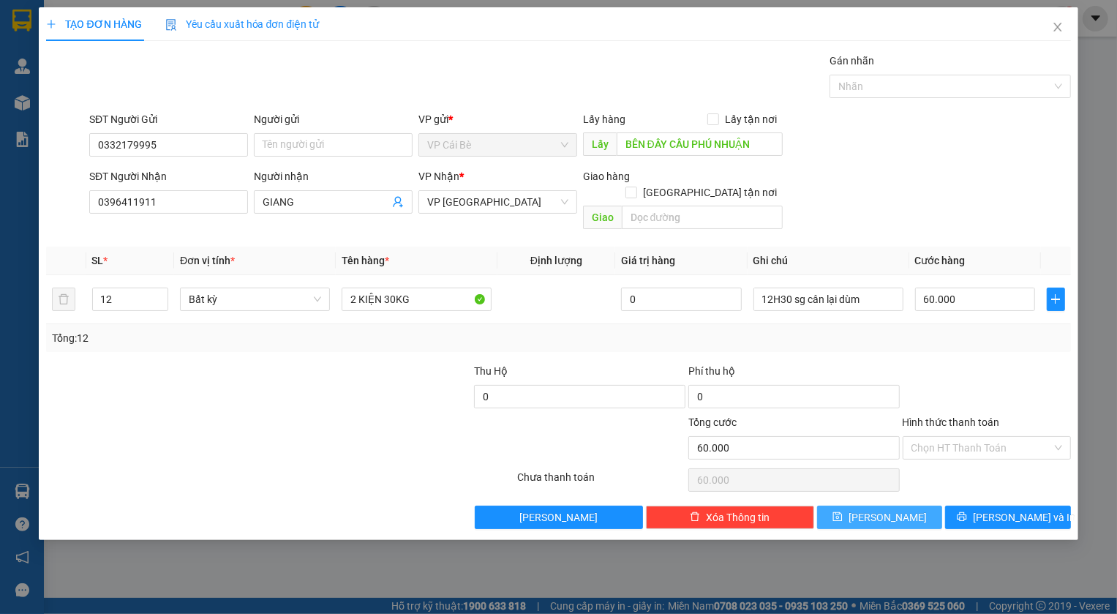
click at [892, 509] on span "[PERSON_NAME]" at bounding box center [887, 517] width 78 height 16
type input "0"
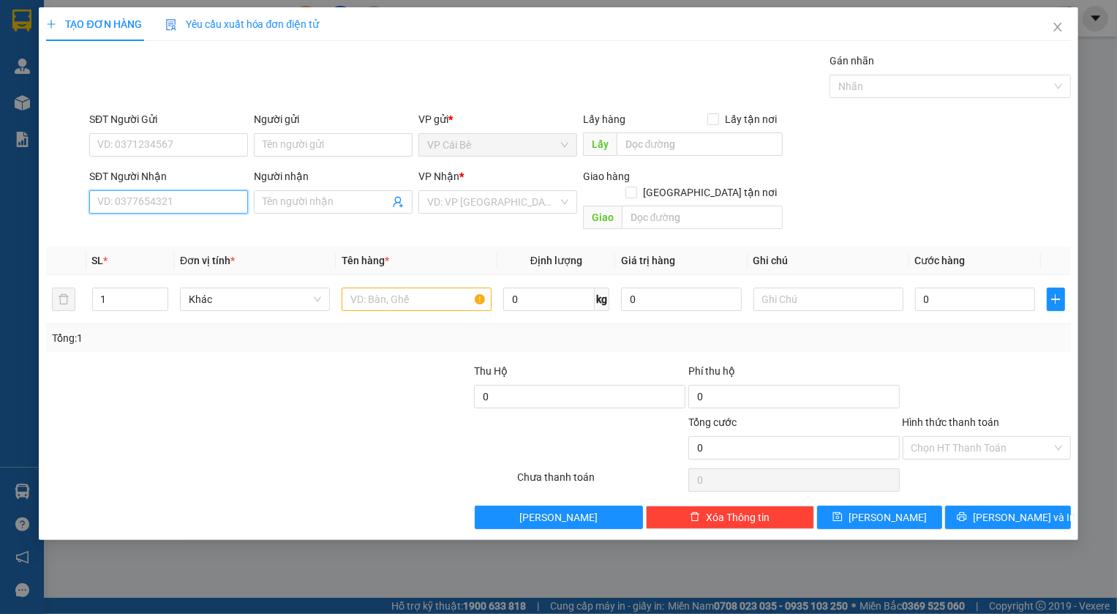
click at [154, 203] on input "SĐT Người Nhận" at bounding box center [168, 201] width 159 height 23
type input "0938539732"
click at [124, 227] on div "0938539732 - A Tấn" at bounding box center [168, 231] width 141 height 16
type input "A Tấn"
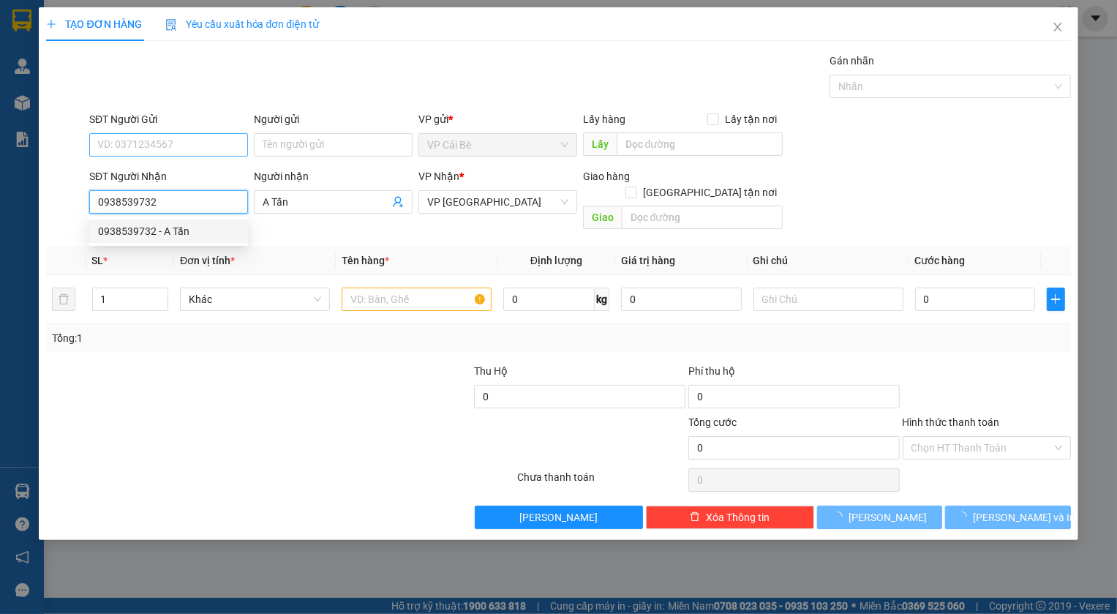
type input "50.000"
type input "0938539732"
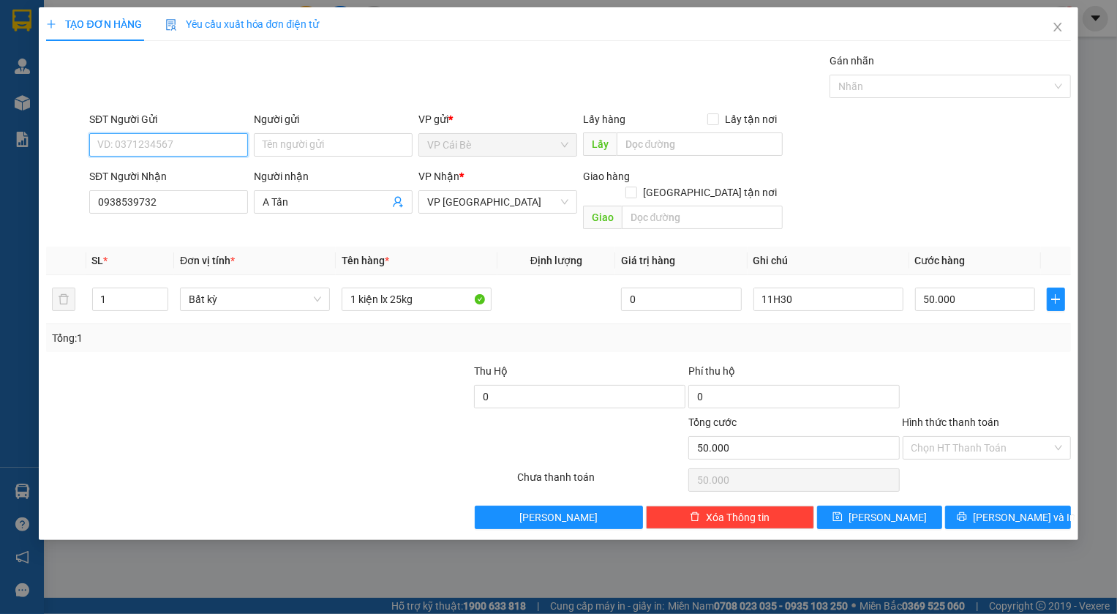
click at [163, 143] on input "SĐT Người Gửi" at bounding box center [168, 144] width 159 height 23
click at [173, 144] on input "SĐT Người Gửi" at bounding box center [168, 144] width 159 height 23
drag, startPoint x: 124, startPoint y: 139, endPoint x: 57, endPoint y: 132, distance: 67.7
click at [43, 154] on div "TẠO ĐƠN HÀNG Yêu cầu xuất hóa đơn điện tử Transit Pickup Surcharge Ids Transit …" at bounding box center [558, 273] width 1039 height 532
type input "0368010192"
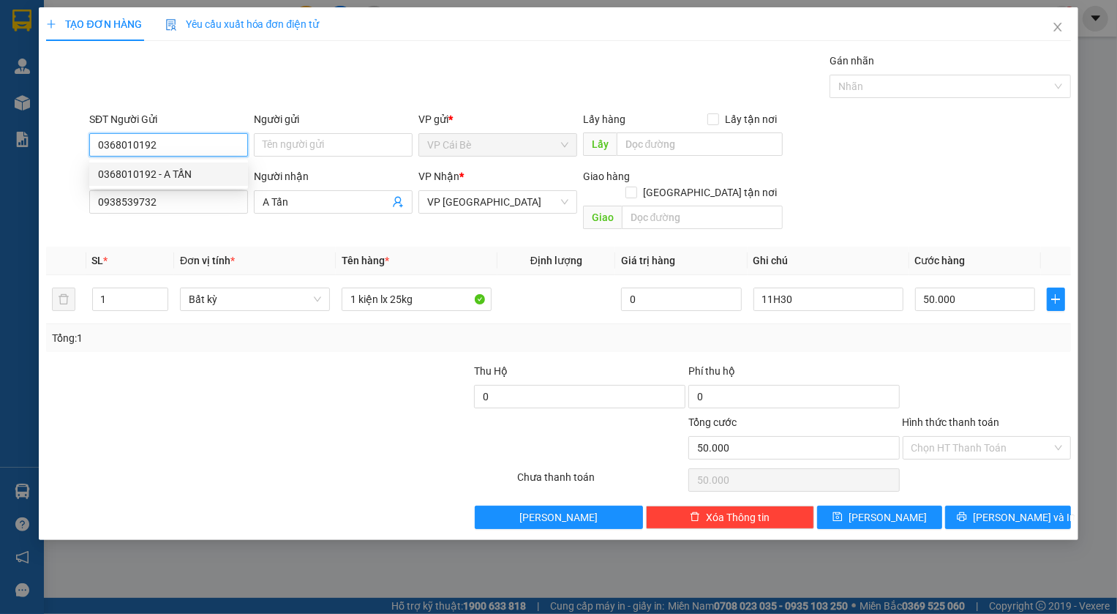
click at [132, 174] on div "0368010192 - A TẤN" at bounding box center [168, 174] width 141 height 16
type input "A TẤN"
type input "LỘ QUẸO"
type input "0368010192"
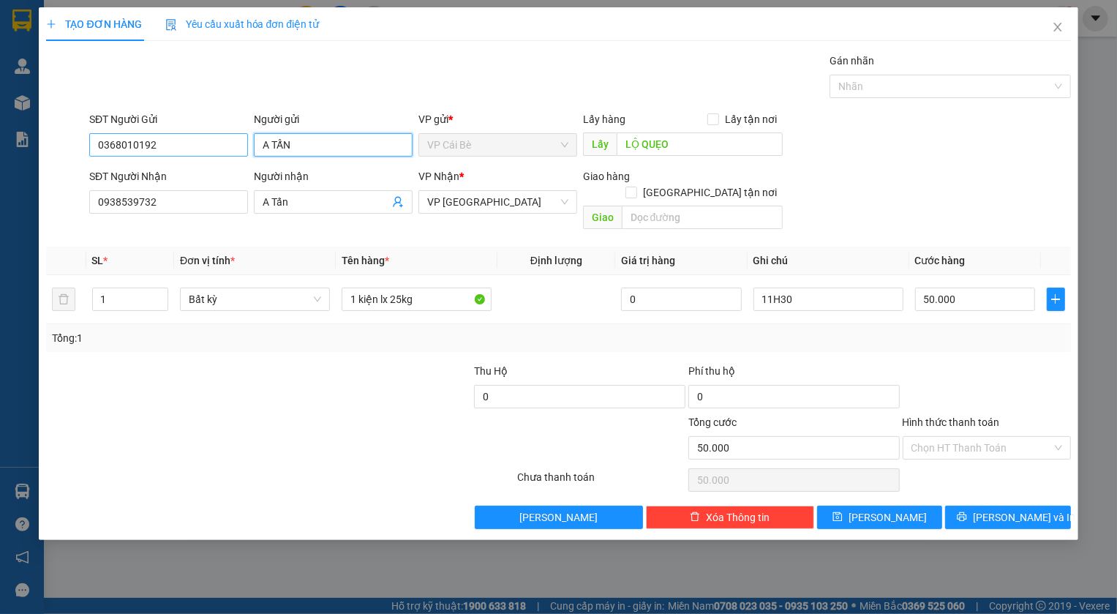
drag, startPoint x: 296, startPoint y: 144, endPoint x: 234, endPoint y: 148, distance: 62.3
click at [234, 148] on div "SĐT Người Gửi 0368010192 Người gửi A TẤN A TẤN VP gửi * VP [PERSON_NAME] Lấy hà…" at bounding box center [579, 136] width 987 height 51
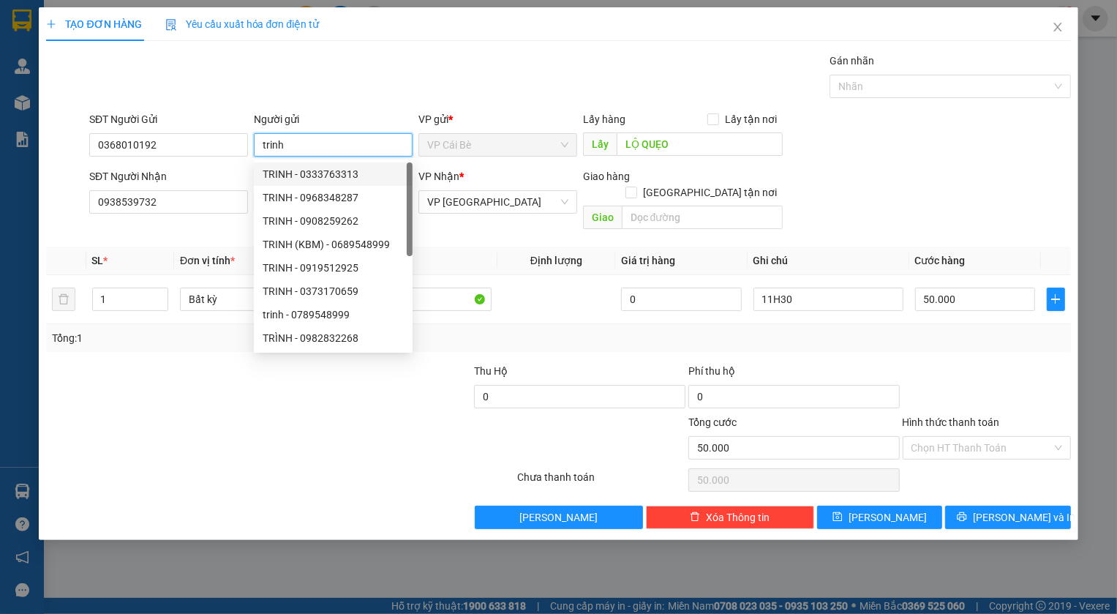
type input "trinh"
click at [837, 142] on div "SĐT Người Gửi 0368010192 Người gửi trinh VP gửi * VP [PERSON_NAME] Lấy hàng Lấy…" at bounding box center [579, 136] width 987 height 51
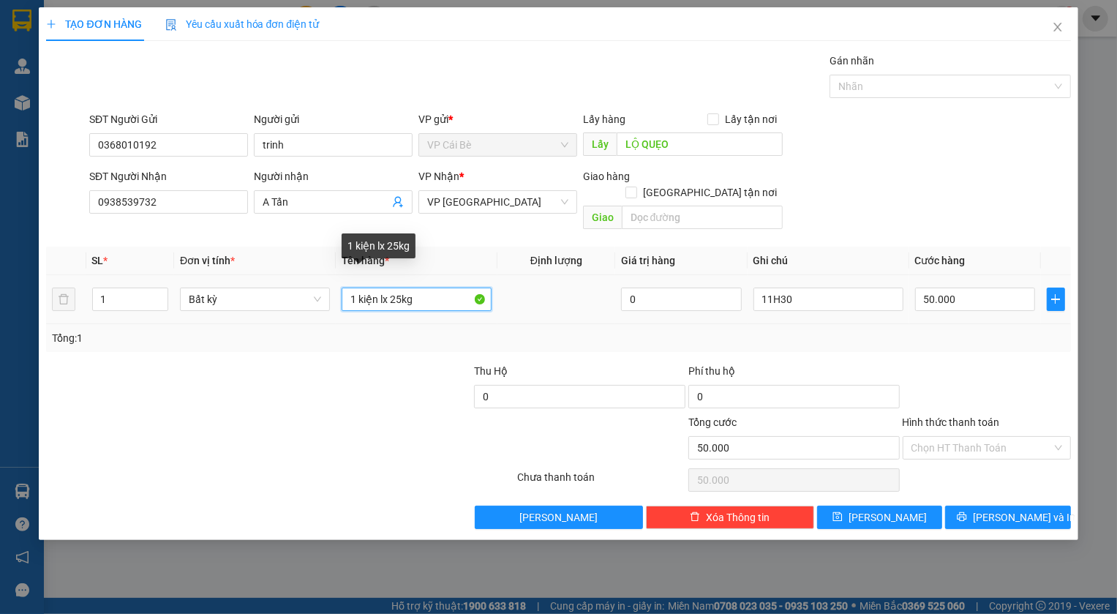
click at [398, 287] on input "1 kiện lx 25kg" at bounding box center [417, 298] width 150 height 23
click at [392, 287] on input "1 kiện lx 5kg" at bounding box center [417, 298] width 150 height 23
click at [395, 287] on input "1 kiện lx 5kg" at bounding box center [417, 298] width 150 height 23
type input "1 kiện lx 10kg"
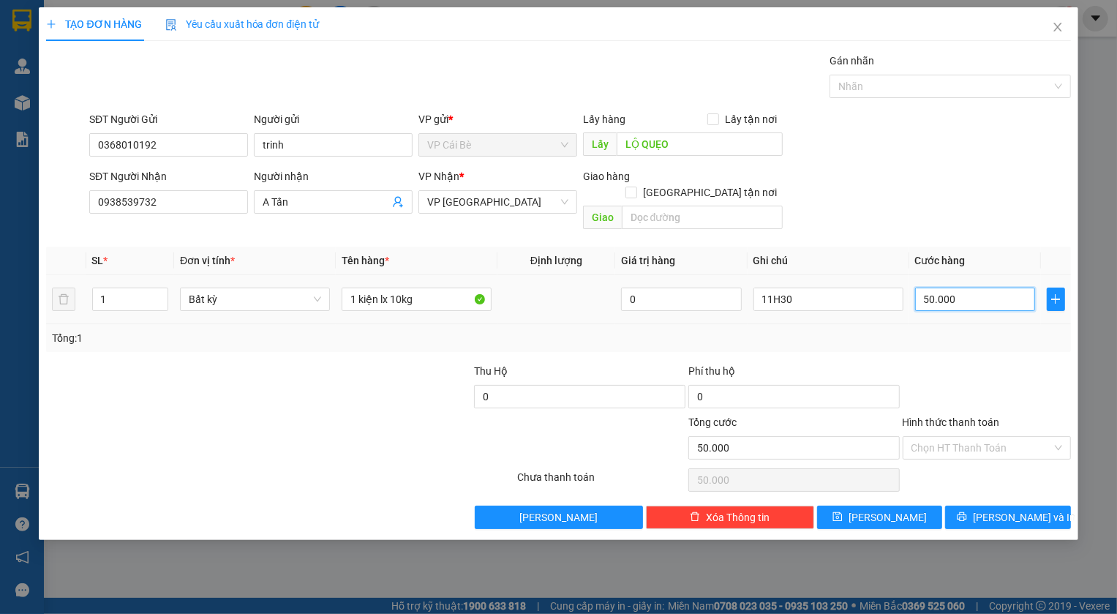
click at [987, 287] on input "50.000" at bounding box center [975, 298] width 121 height 23
type input "2"
type input "20"
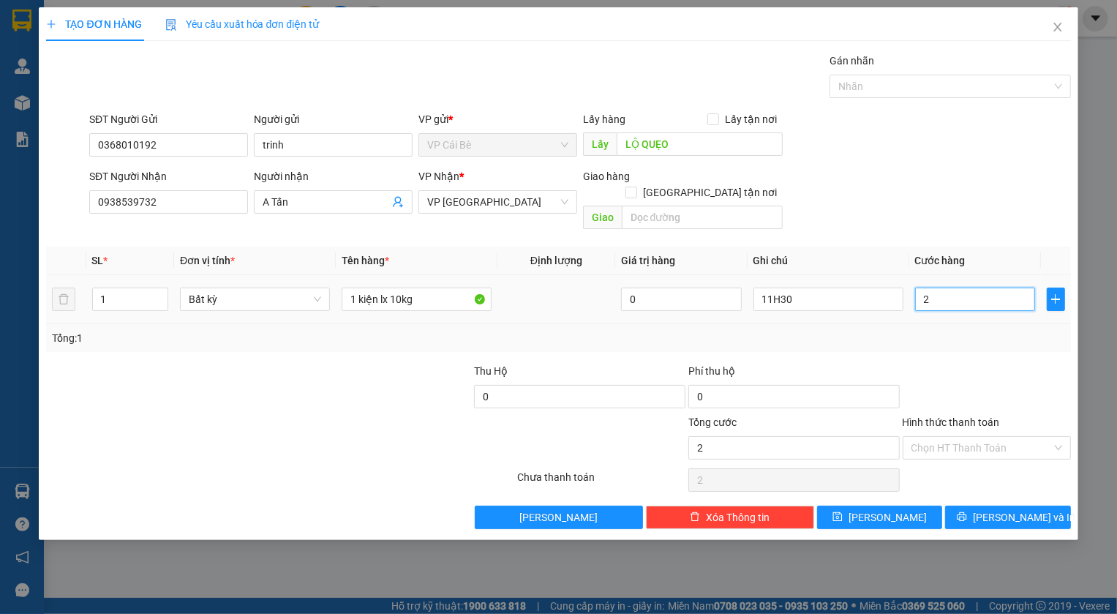
type input "20"
type input "20.000"
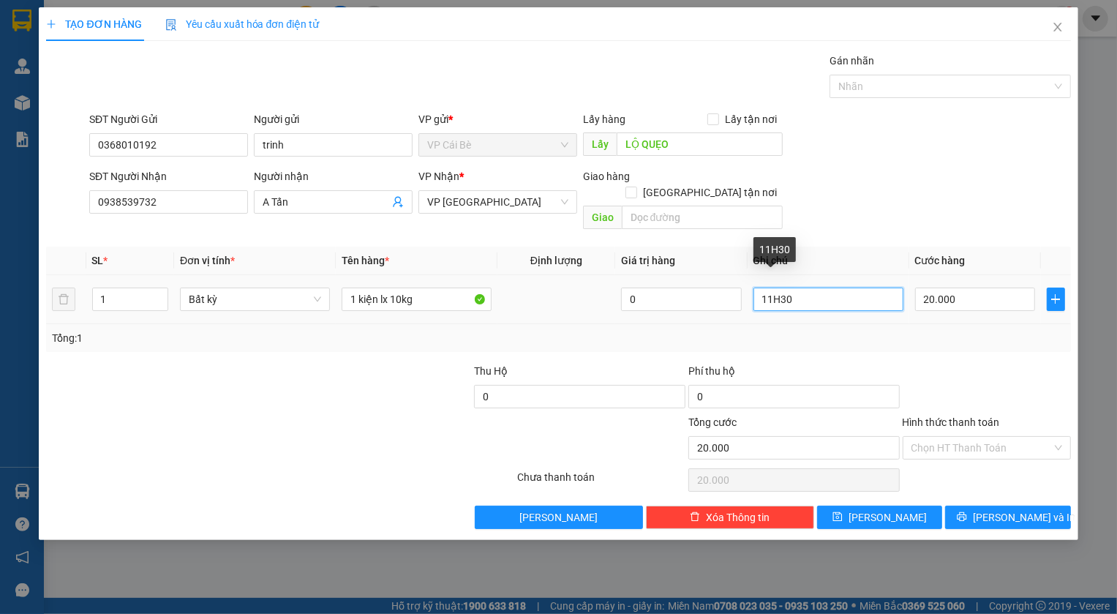
click at [773, 287] on input "11H30" at bounding box center [828, 298] width 150 height 23
type input "10H30"
click at [986, 437] on input "Hình thức thanh toán" at bounding box center [981, 448] width 140 height 22
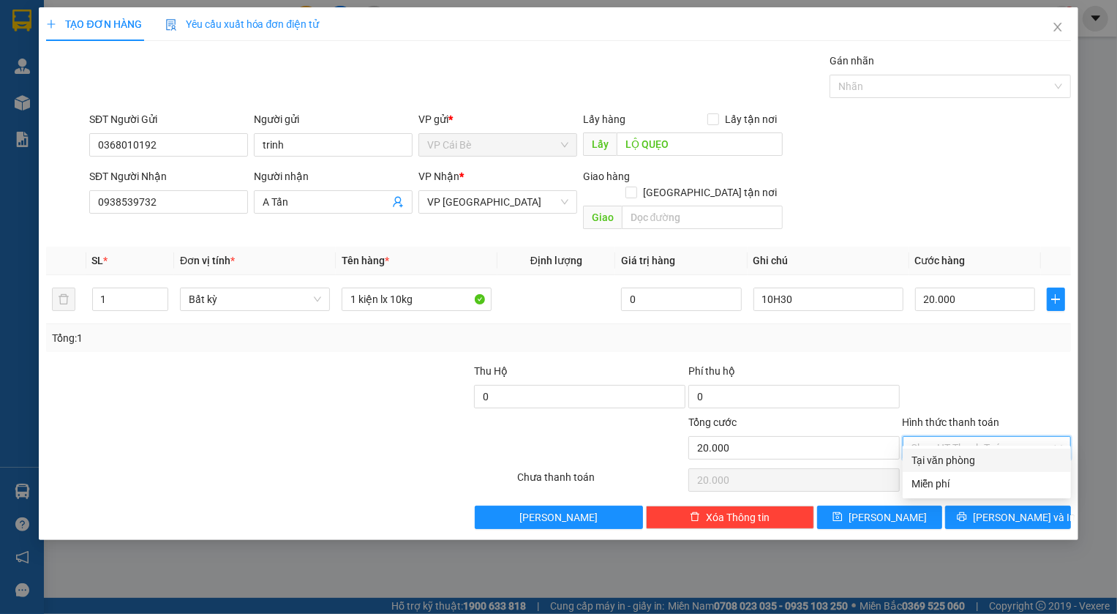
click at [972, 458] on div "Tại văn phòng" at bounding box center [986, 460] width 151 height 16
type input "0"
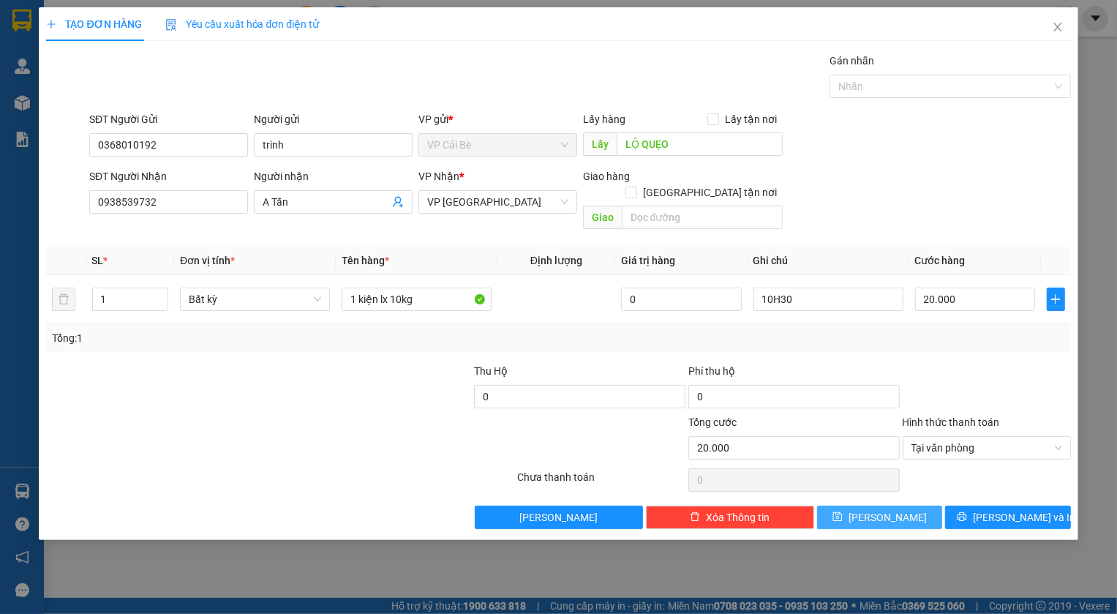
click at [897, 505] on button "[PERSON_NAME]" at bounding box center [880, 516] width 126 height 23
type input "0"
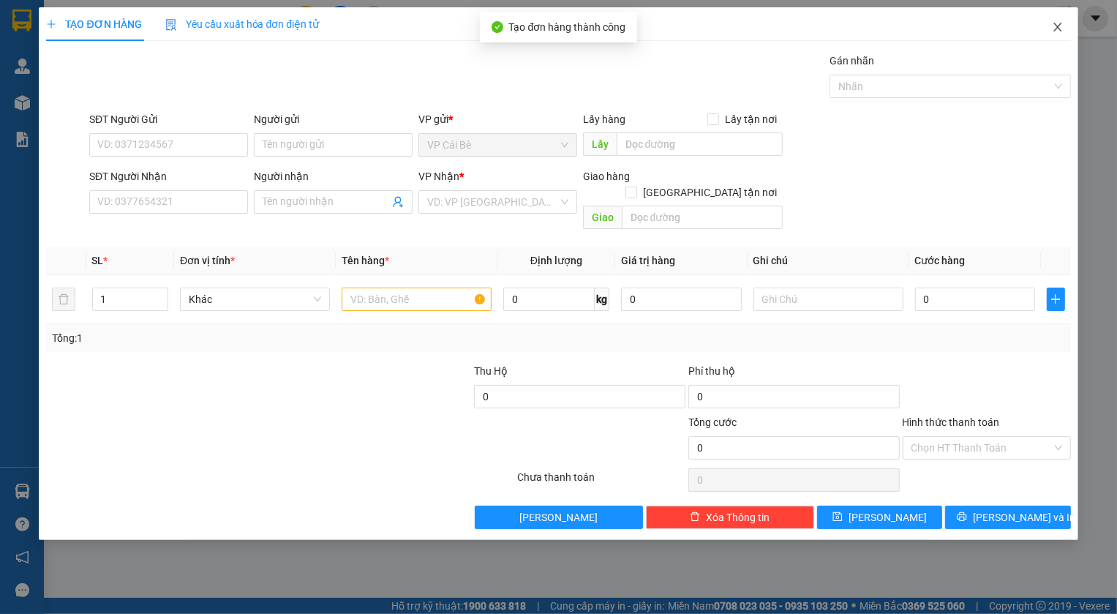
click at [1052, 29] on icon "close" at bounding box center [1058, 27] width 12 height 12
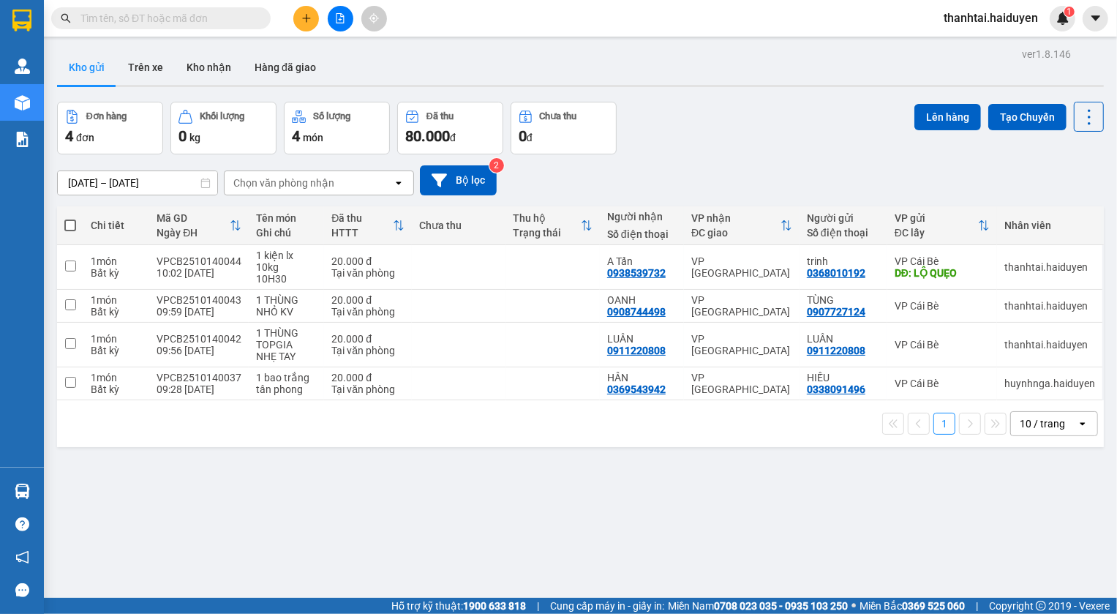
click at [718, 117] on div "Đơn hàng 4 đơn Khối lượng 0 kg Số lượng 4 món Đã thu 80.000 đ Chưa thu 0 đ Lên …" at bounding box center [580, 128] width 1047 height 53
click at [520, 535] on div "ver 1.8.146 Kho gửi Trên xe Kho nhận Hàng đã giao Đơn hàng 4 đơn Khối lượng 0 k…" at bounding box center [580, 351] width 1058 height 614
click at [771, 117] on div "Đơn hàng 4 đơn Khối lượng 0 kg Số lượng 4 món Đã thu 80.000 đ Chưa thu 0 đ Lên …" at bounding box center [580, 128] width 1047 height 53
click at [572, 491] on div "ver 1.8.146 Kho gửi Trên xe Kho nhận Hàng đã giao Đơn hàng 4 đơn Khối lượng 0 k…" at bounding box center [580, 351] width 1058 height 614
click at [758, 513] on div "ver 1.8.146 Kho gửi Trên xe Kho nhận Hàng đã giao Đơn hàng 4 đơn Khối lượng 0 k…" at bounding box center [580, 351] width 1058 height 614
